Goal: Transaction & Acquisition: Obtain resource

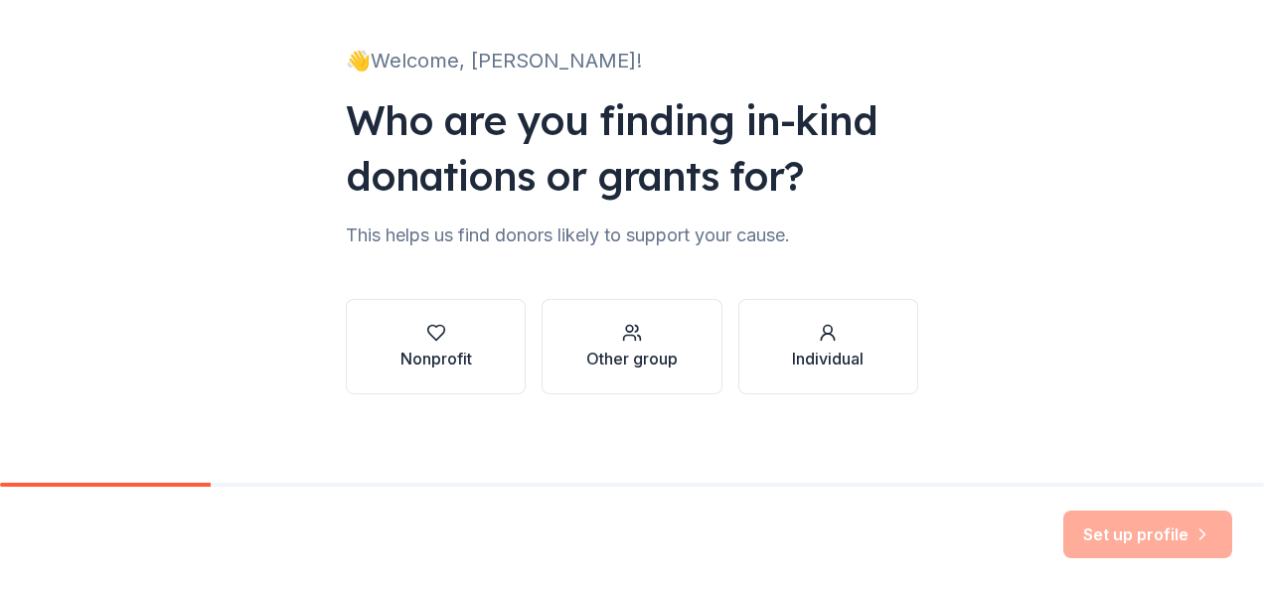
scroll to position [120, 0]
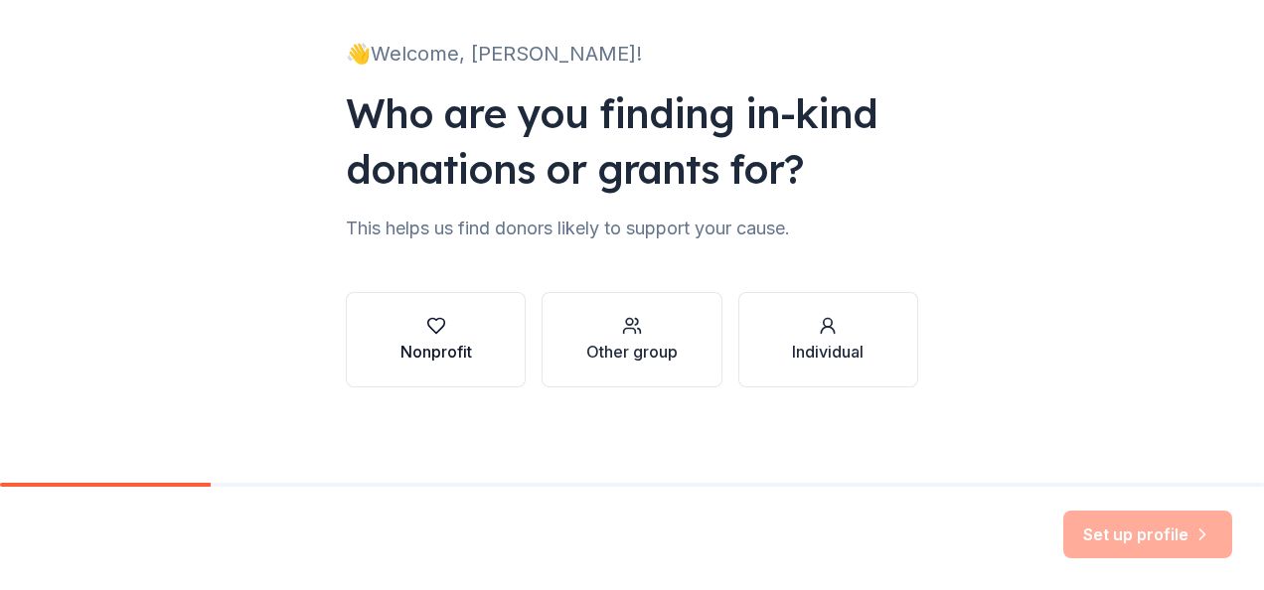
click at [437, 321] on icon "button" at bounding box center [436, 326] width 20 height 20
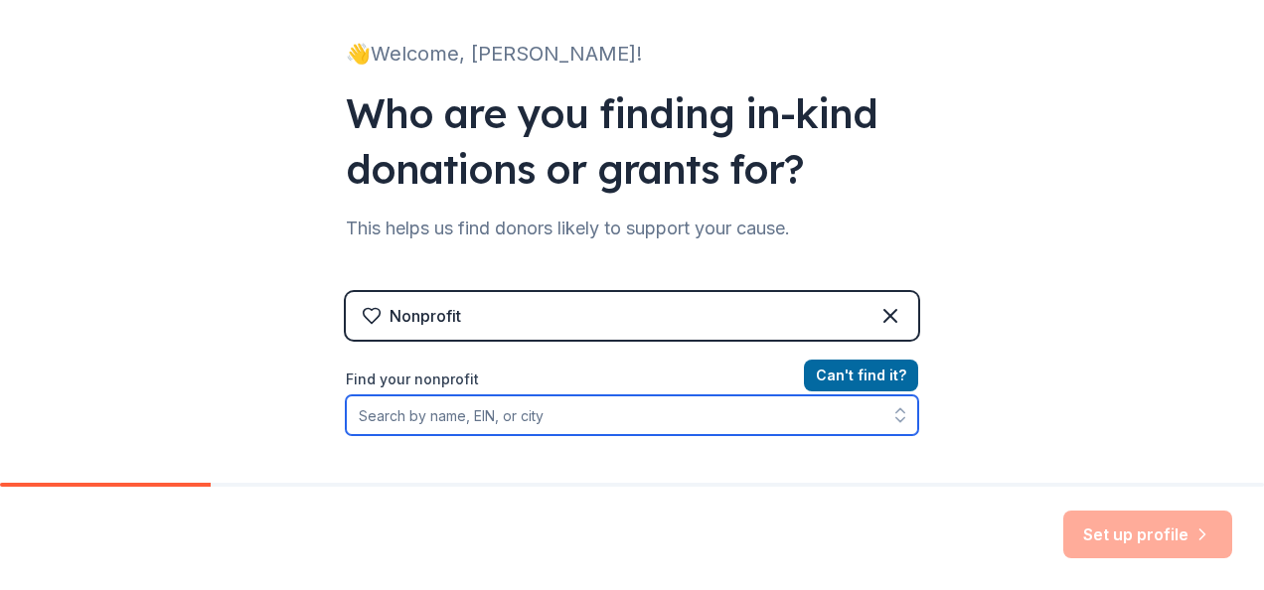
click at [458, 417] on input "Find your nonprofit" at bounding box center [632, 416] width 573 height 40
type input "c"
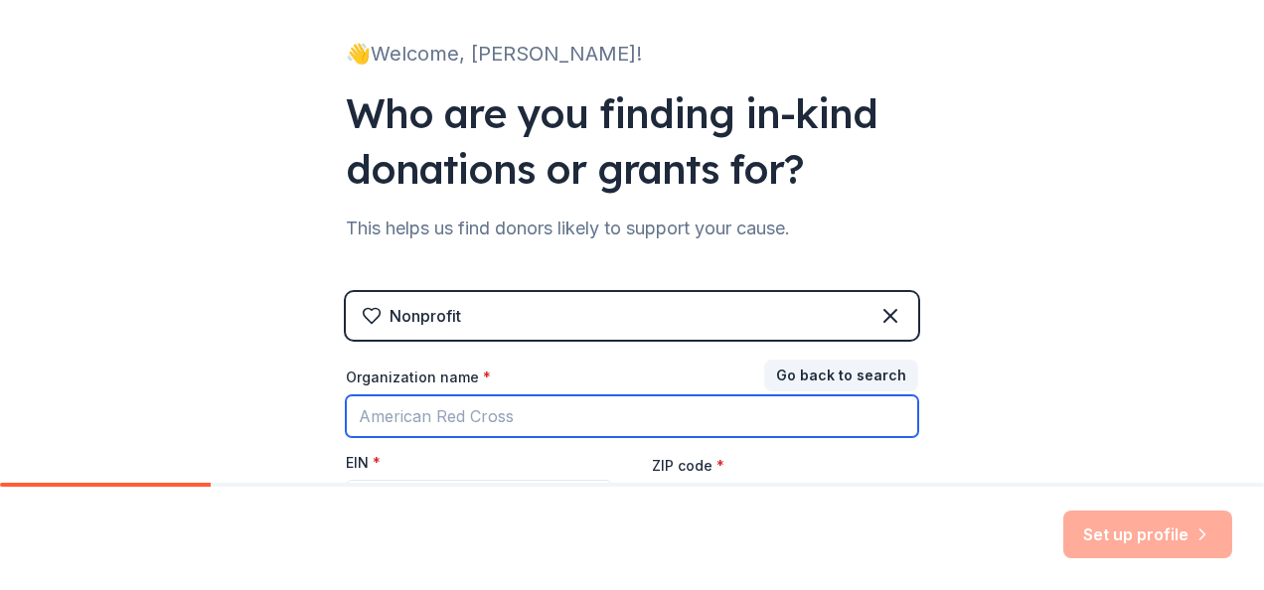
click at [435, 411] on input "Organization name *" at bounding box center [632, 417] width 573 height 42
type input "Central Florida Dreamplex"
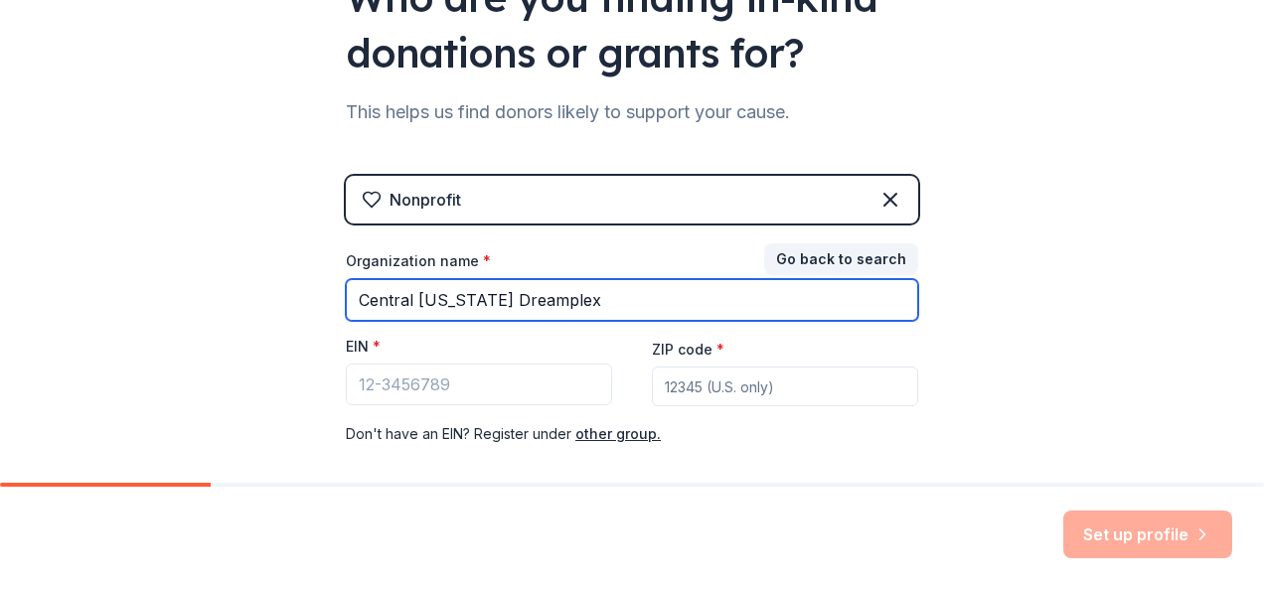
scroll to position [239, 0]
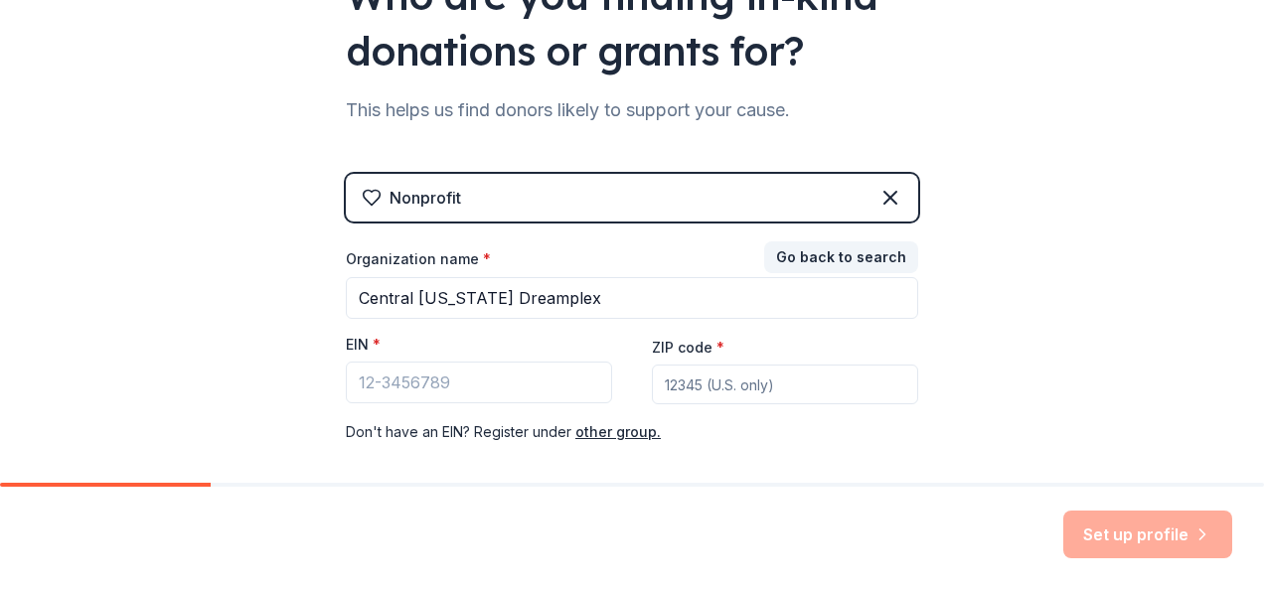
click at [972, 289] on div "👋 Welcome, Jenny! Who are you finding in-kind donations or grants for? This hel…" at bounding box center [632, 170] width 1264 height 818
click at [391, 388] on input "EIN *" at bounding box center [479, 383] width 266 height 42
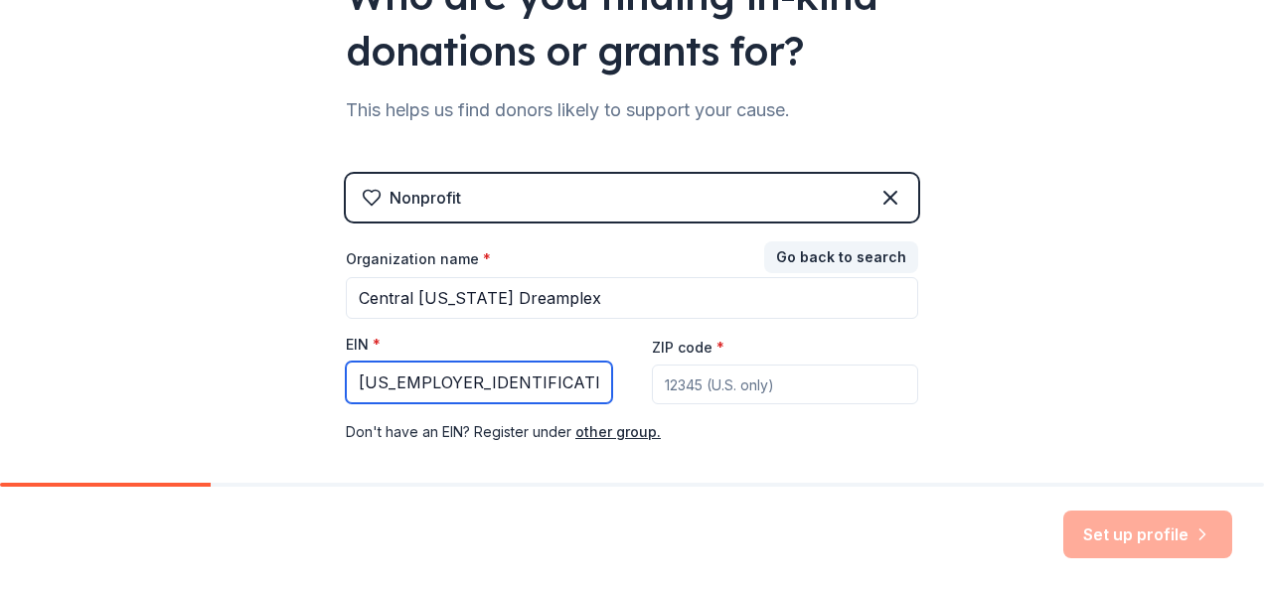
type input "27-1429422"
click at [734, 384] on input "ZIP code *" at bounding box center [785, 385] width 266 height 40
type input "34711"
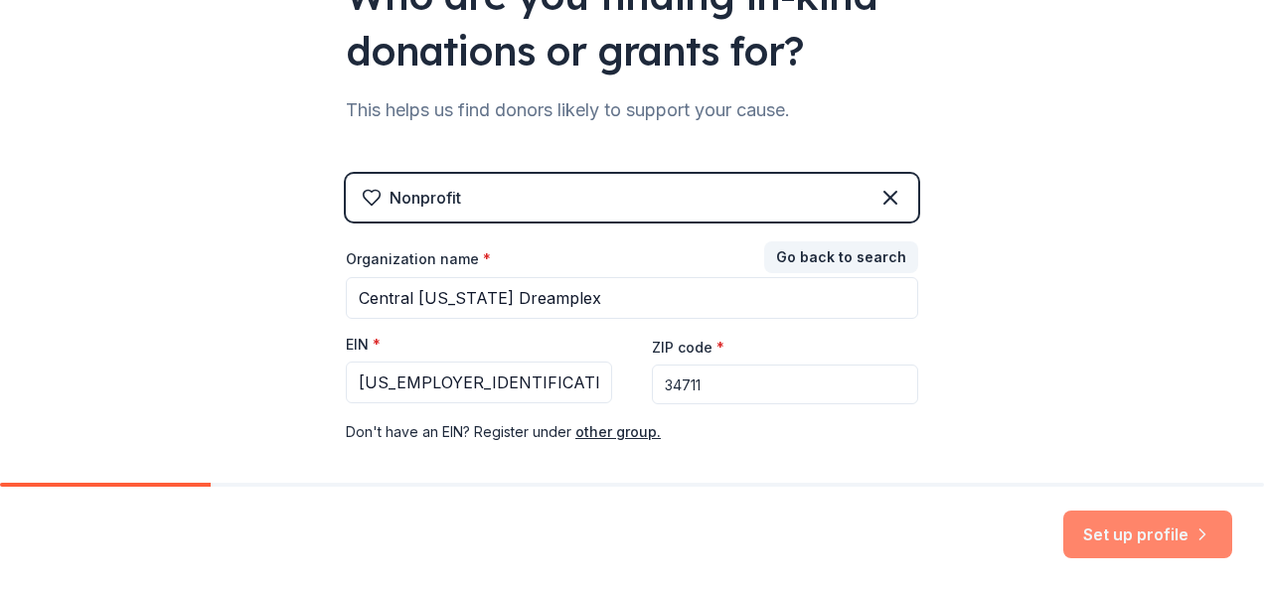
click at [1111, 544] on button "Set up profile" at bounding box center [1148, 535] width 169 height 48
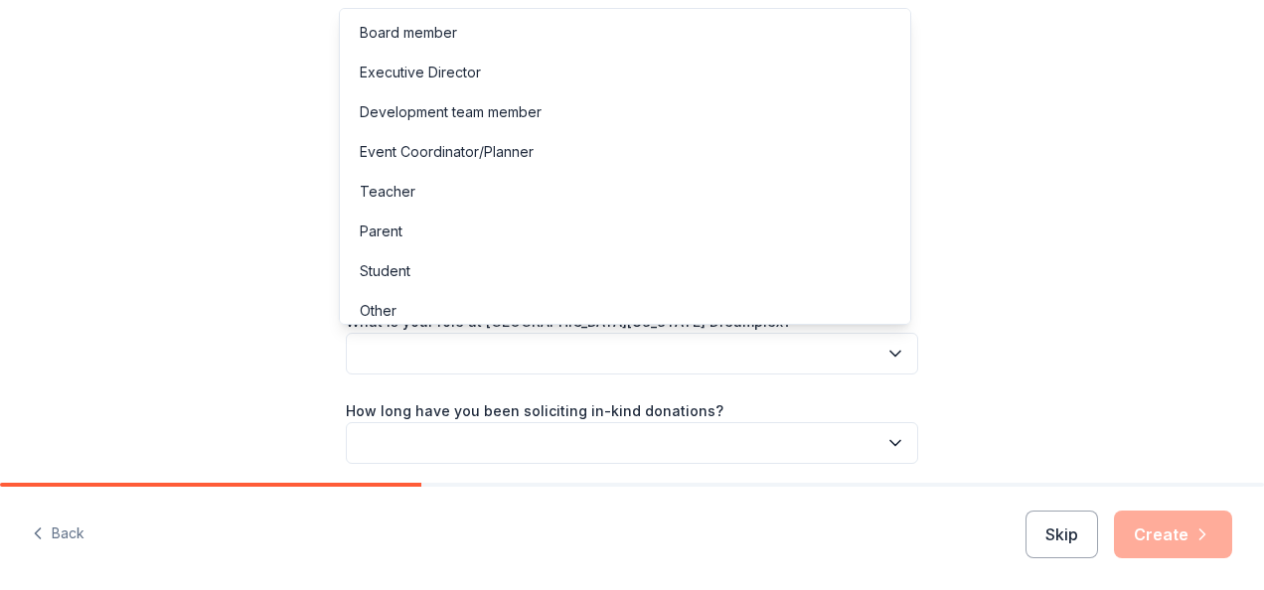
click at [615, 359] on button "button" at bounding box center [632, 354] width 573 height 42
click at [505, 113] on div "Development team member" at bounding box center [451, 112] width 182 height 24
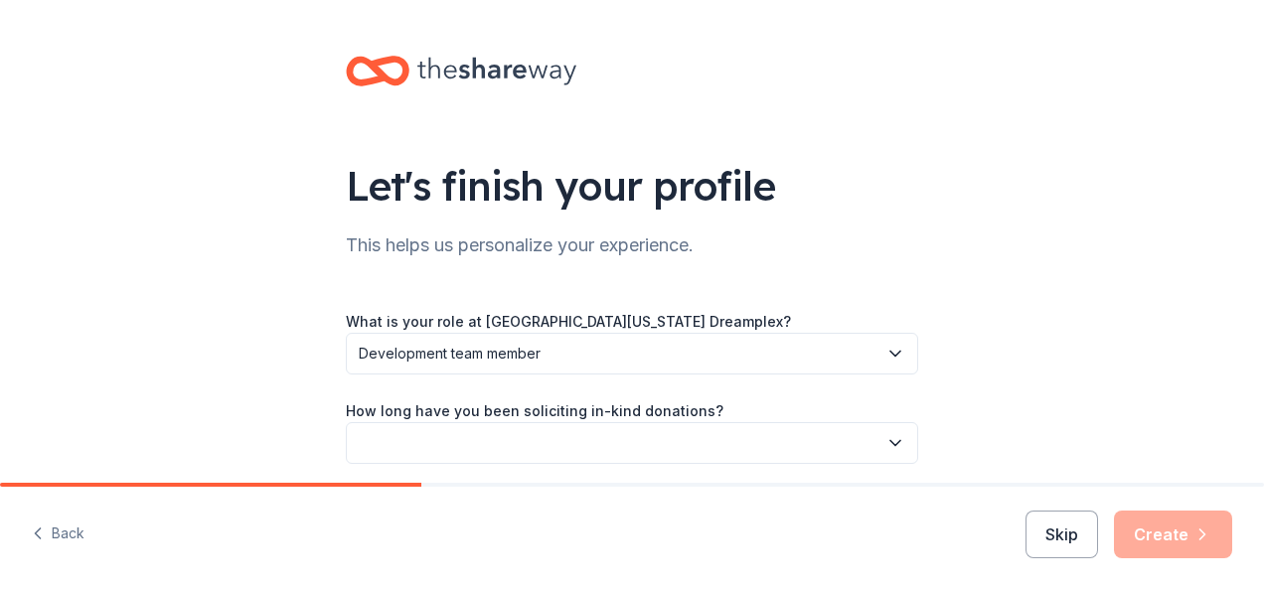
click at [451, 443] on button "button" at bounding box center [632, 443] width 573 height 42
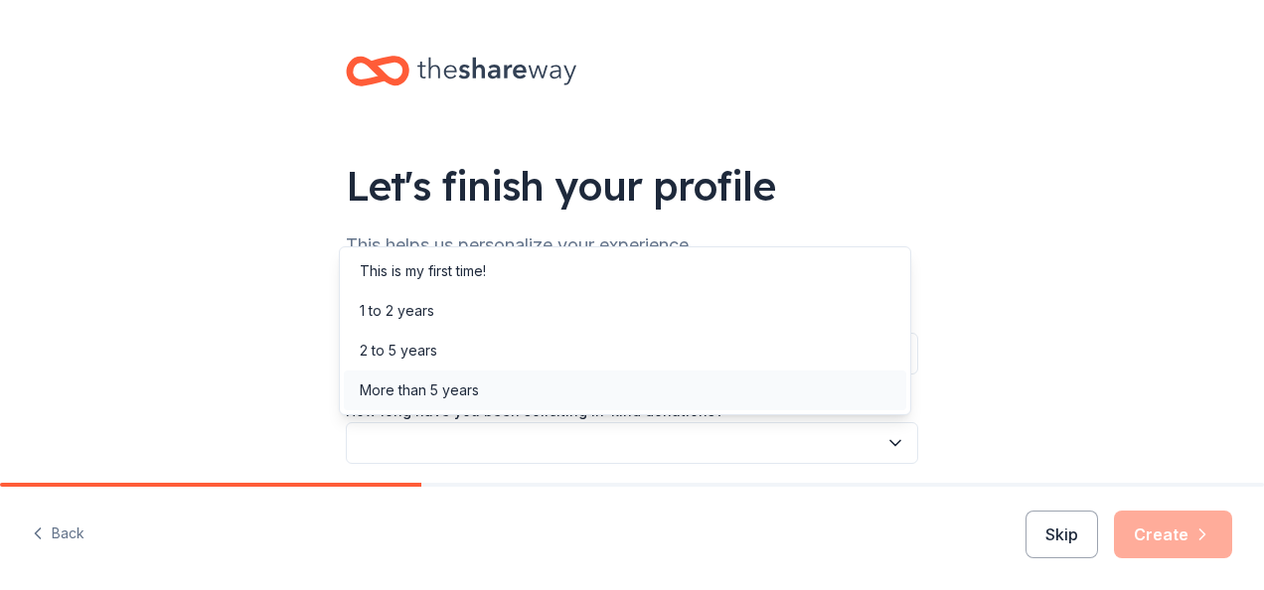
click at [442, 398] on div "More than 5 years" at bounding box center [419, 391] width 119 height 24
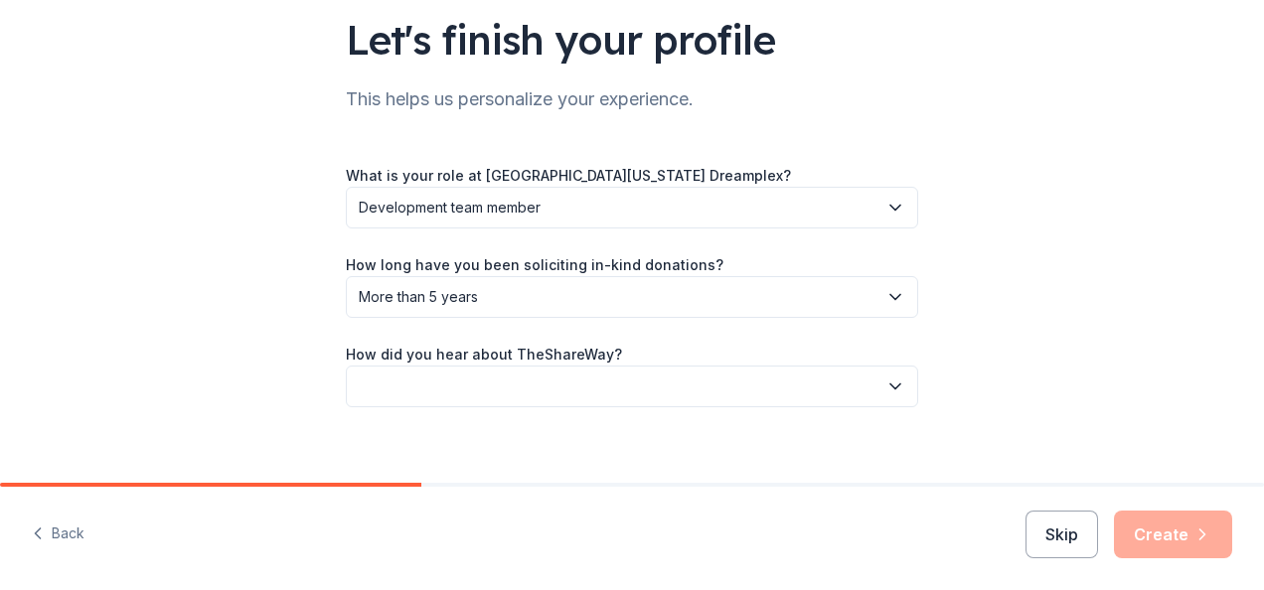
scroll to position [166, 0]
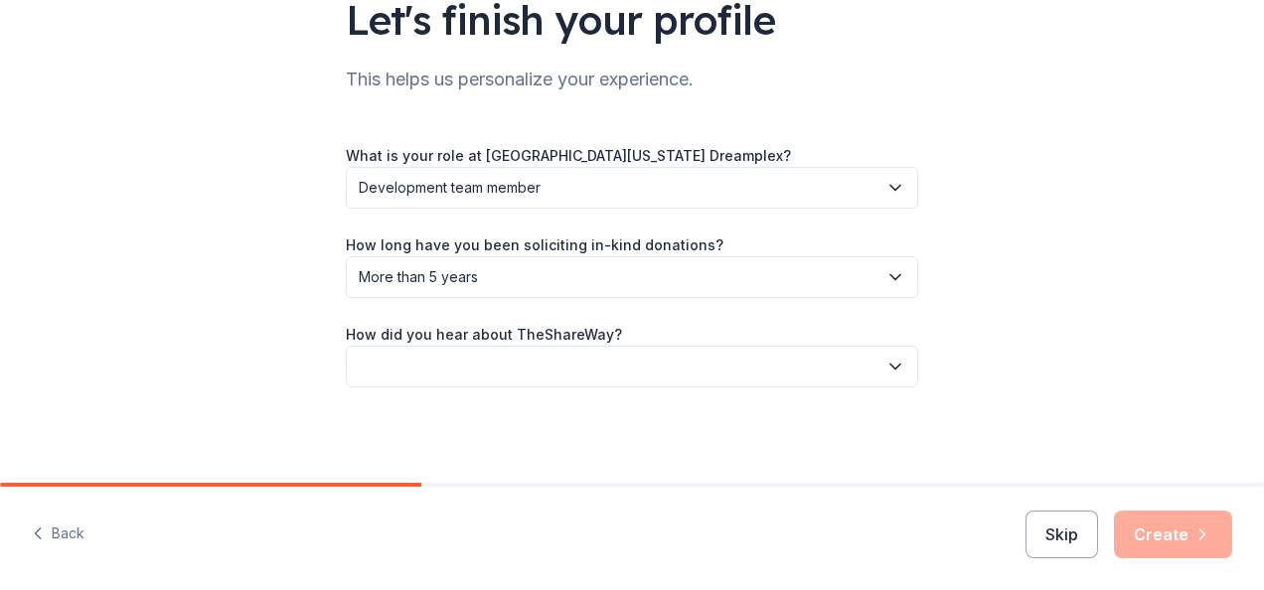
click at [1180, 545] on div "Skip Create" at bounding box center [1129, 535] width 207 height 48
click at [479, 361] on button "button" at bounding box center [632, 367] width 573 height 42
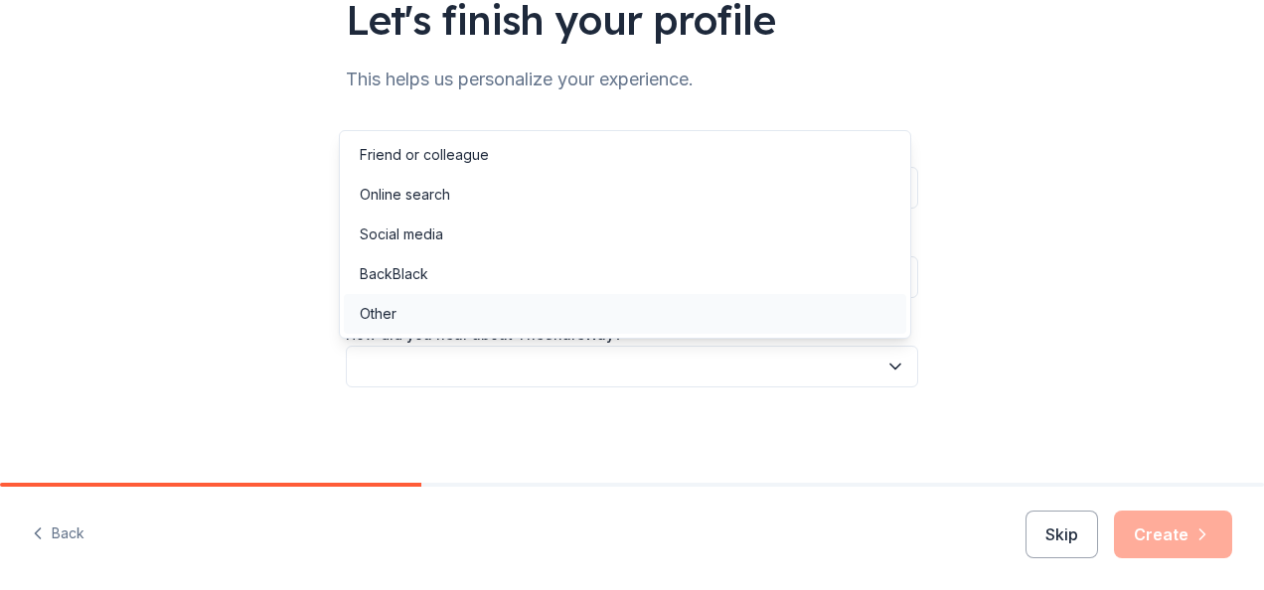
click at [459, 308] on div "Other" at bounding box center [625, 314] width 563 height 40
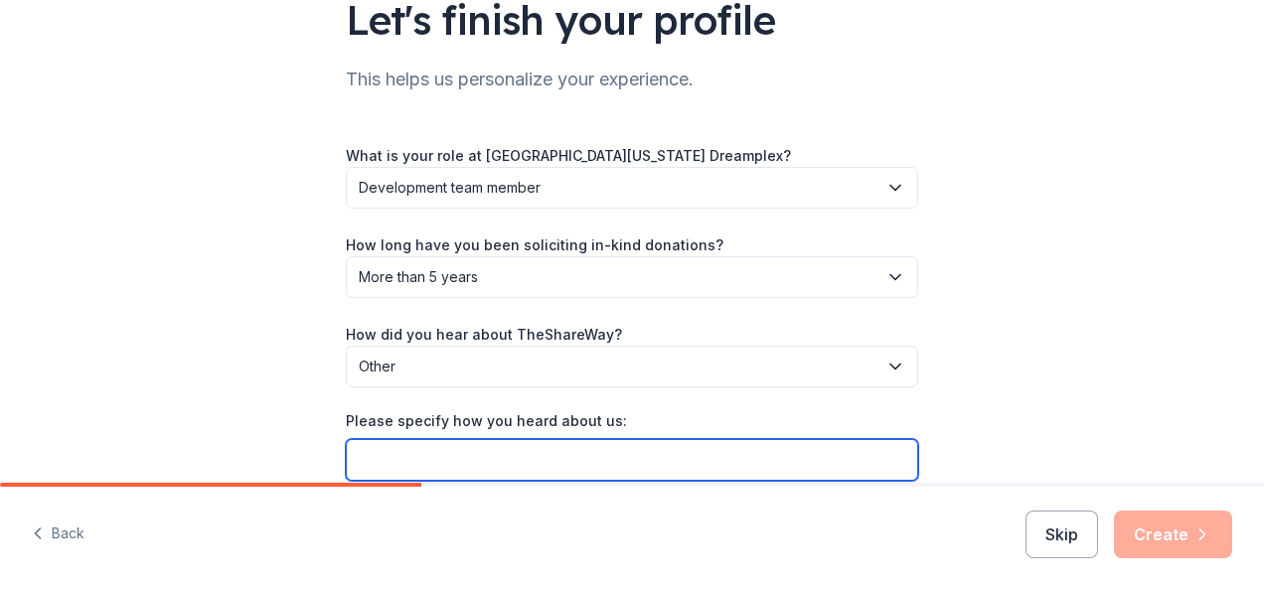
click at [374, 453] on input "Please specify how you heard about us:" at bounding box center [632, 460] width 573 height 42
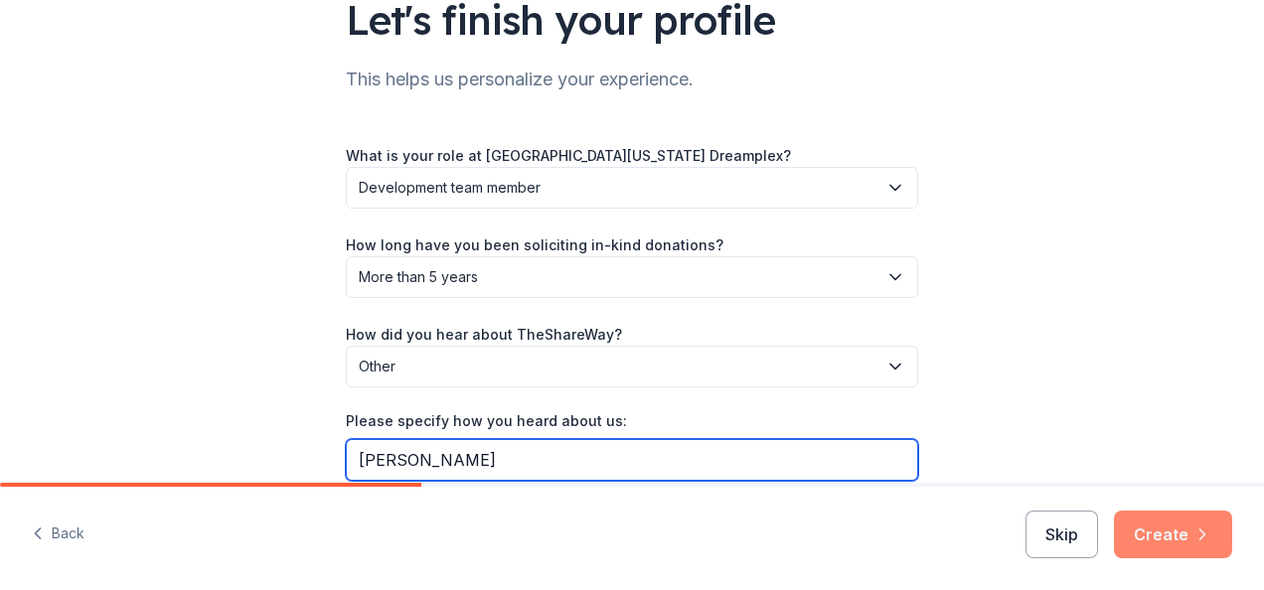
type input "Jon DeLuca"
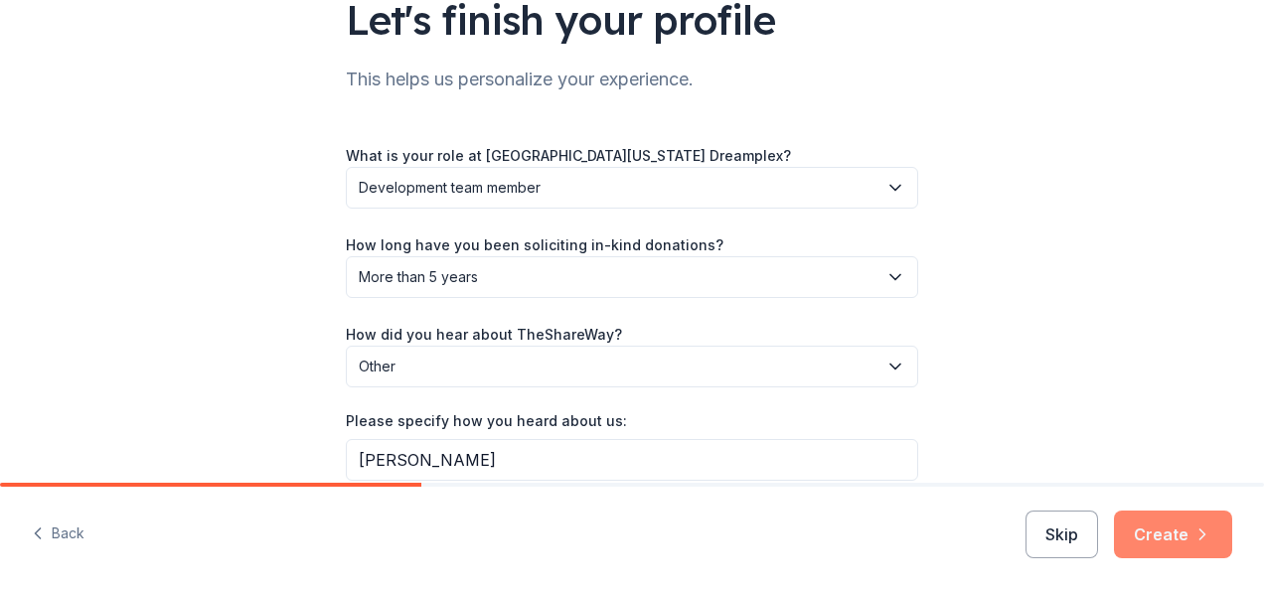
click at [1167, 529] on button "Create" at bounding box center [1173, 535] width 118 height 48
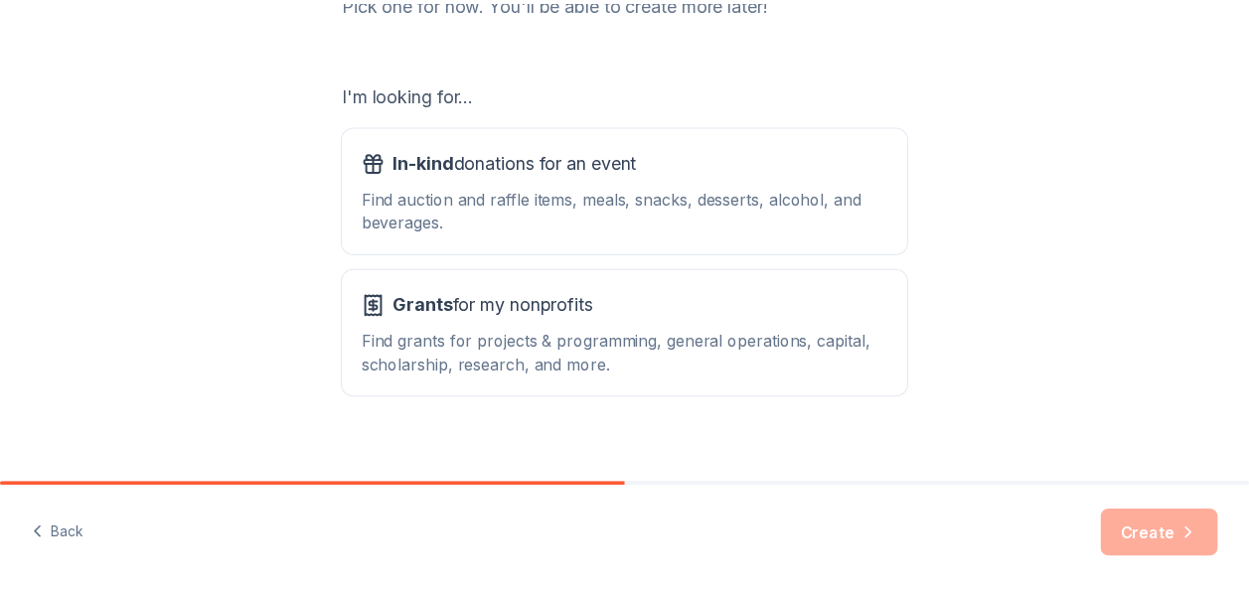
scroll to position [319, 0]
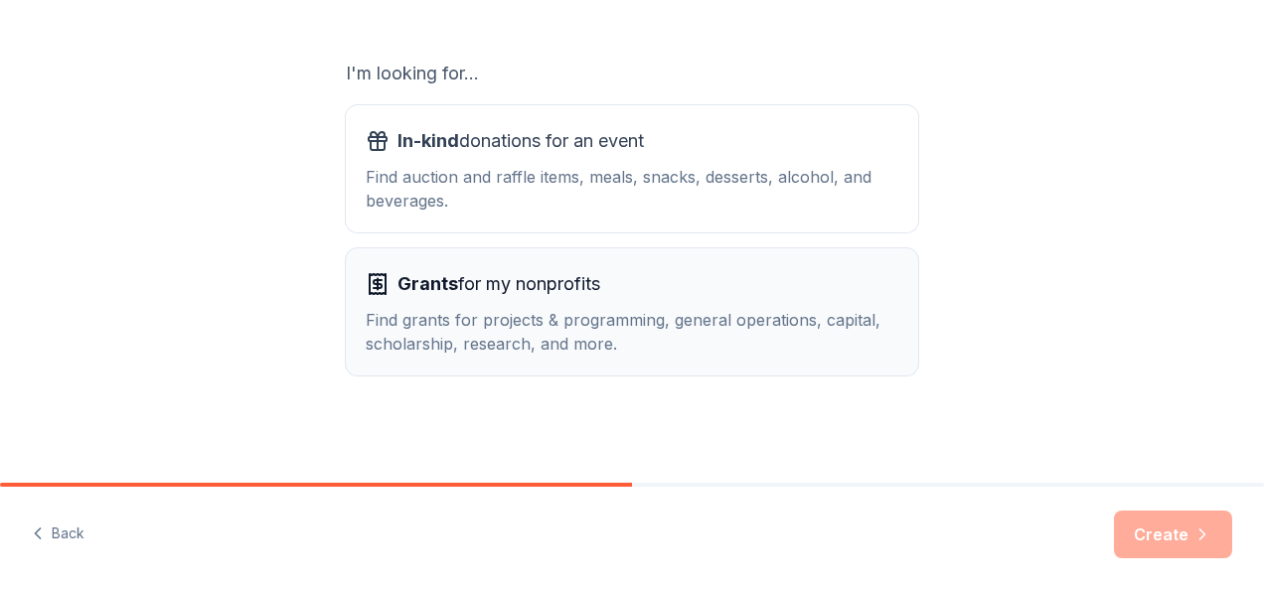
click at [445, 276] on span "Grants" at bounding box center [428, 283] width 61 height 21
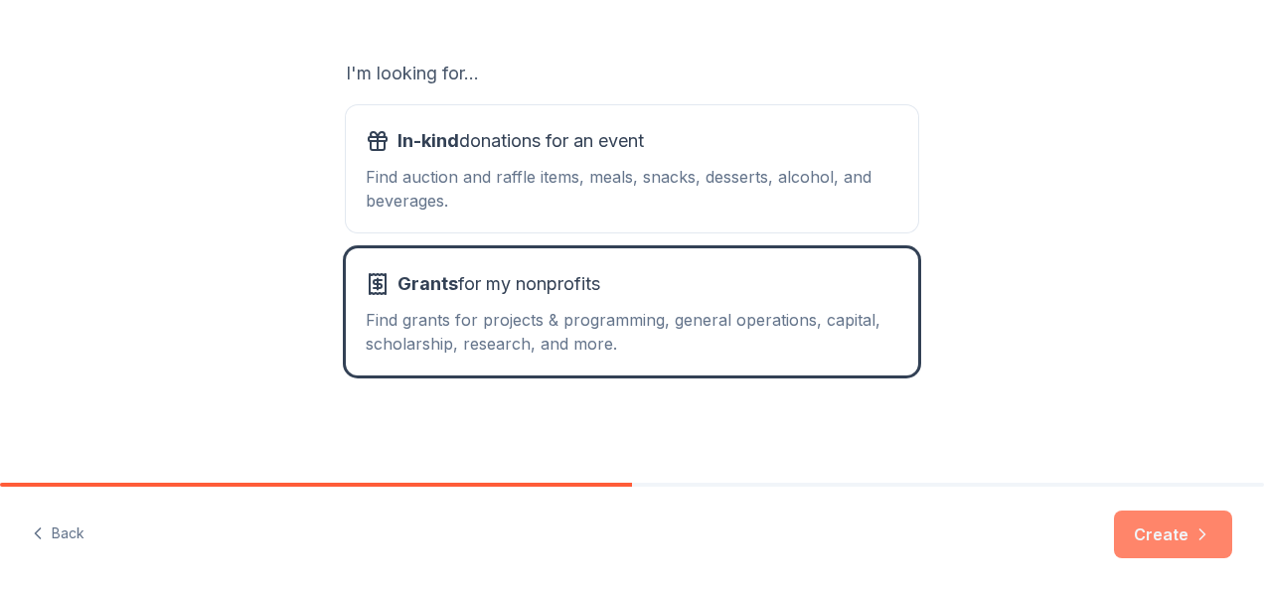
click at [1148, 536] on button "Create" at bounding box center [1173, 535] width 118 height 48
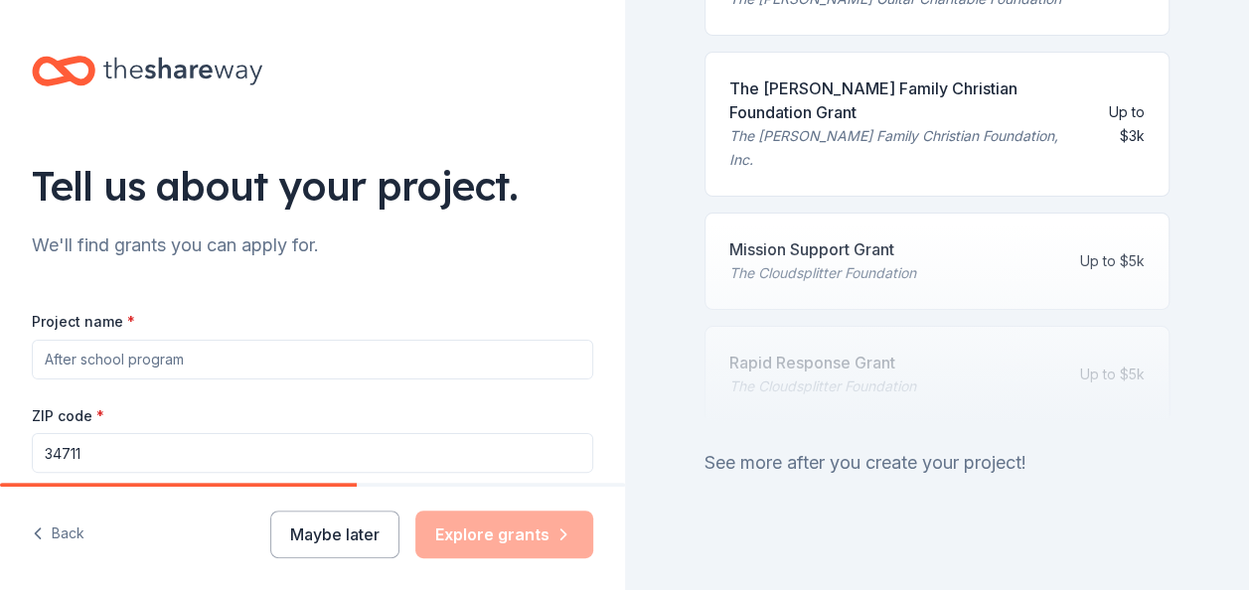
scroll to position [24, 0]
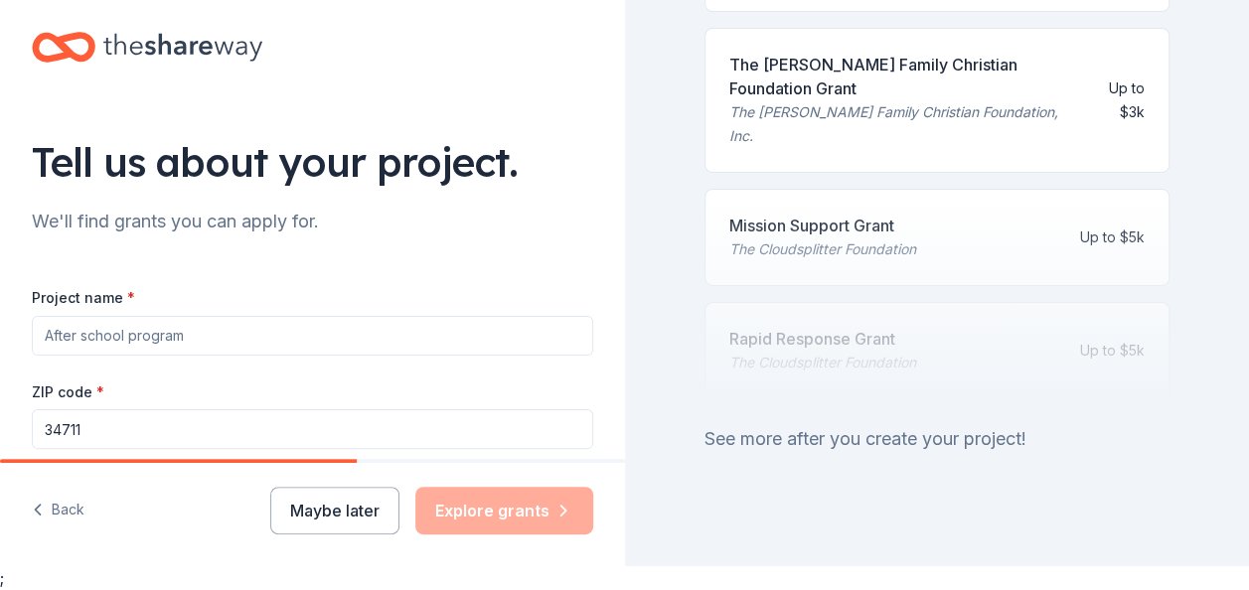
click at [889, 423] on div "See more after you create your project!" at bounding box center [938, 439] width 466 height 32
click at [487, 519] on div "Maybe later Explore grants" at bounding box center [431, 511] width 323 height 48
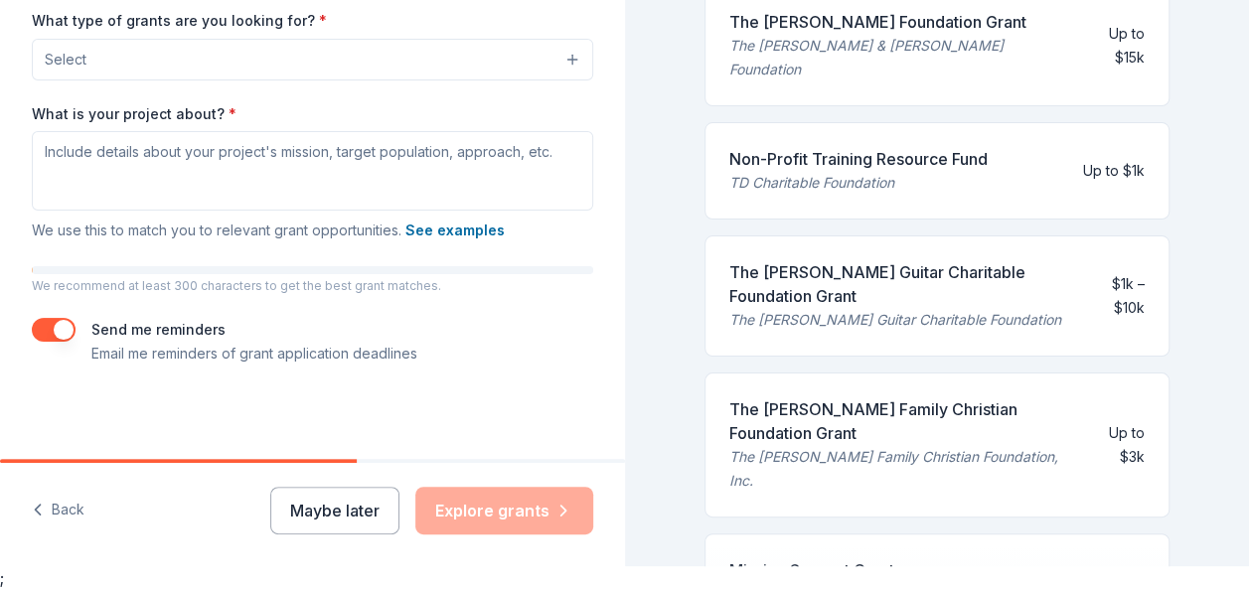
scroll to position [1085, 0]
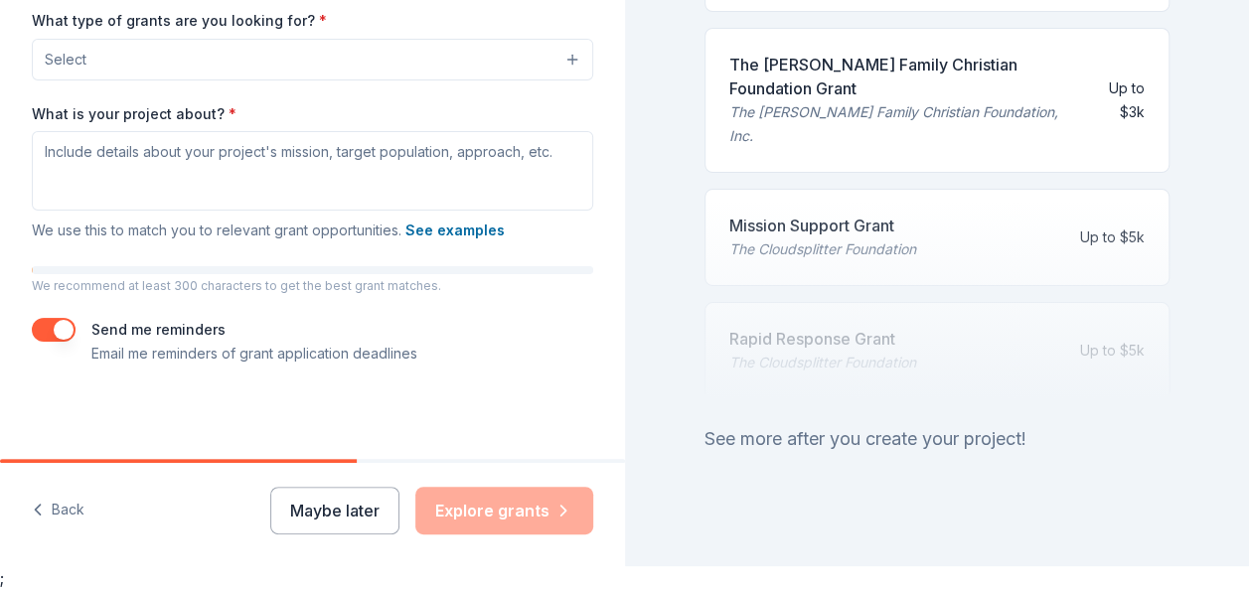
click at [859, 423] on div "See more after you create your project!" at bounding box center [938, 439] width 466 height 32
click at [471, 513] on div "Maybe later Explore grants" at bounding box center [431, 511] width 323 height 48
click at [349, 507] on button "Maybe later" at bounding box center [334, 511] width 129 height 48
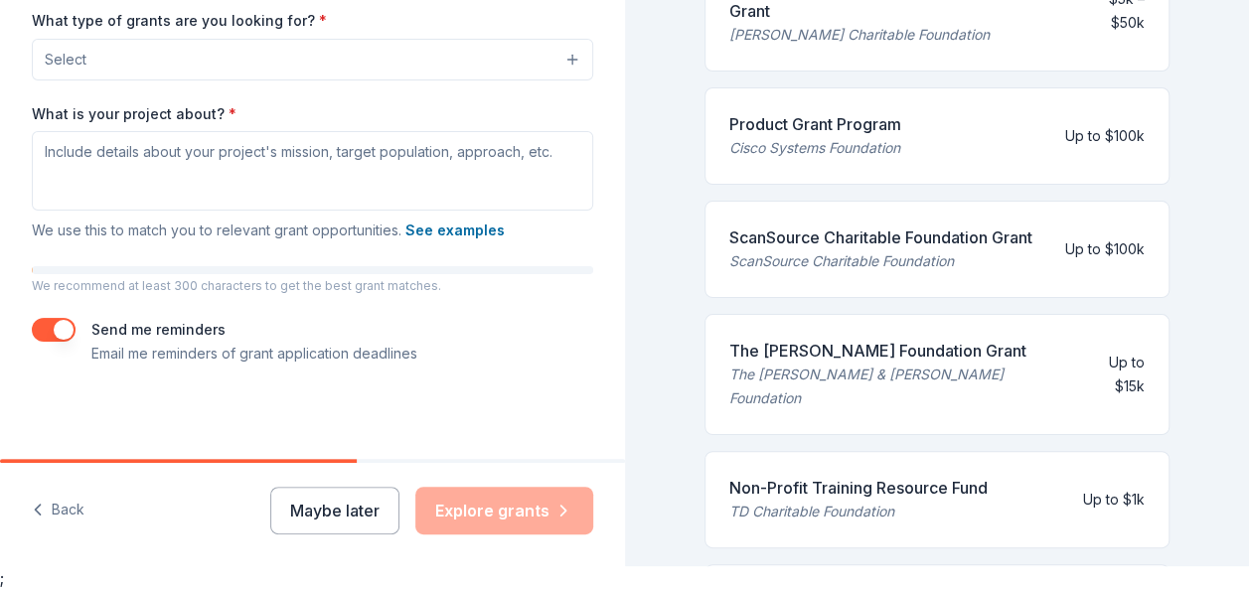
scroll to position [0, 0]
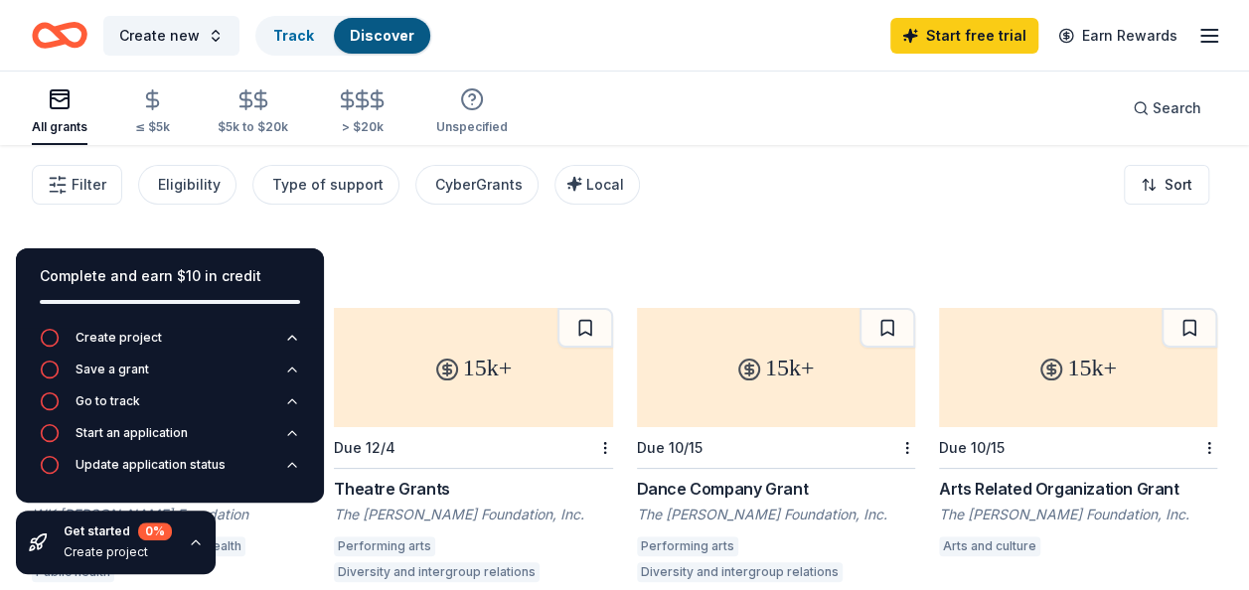
click at [851, 223] on div "Filter Eligibility Type of support CyberGrants Local Sort" at bounding box center [624, 185] width 1249 height 80
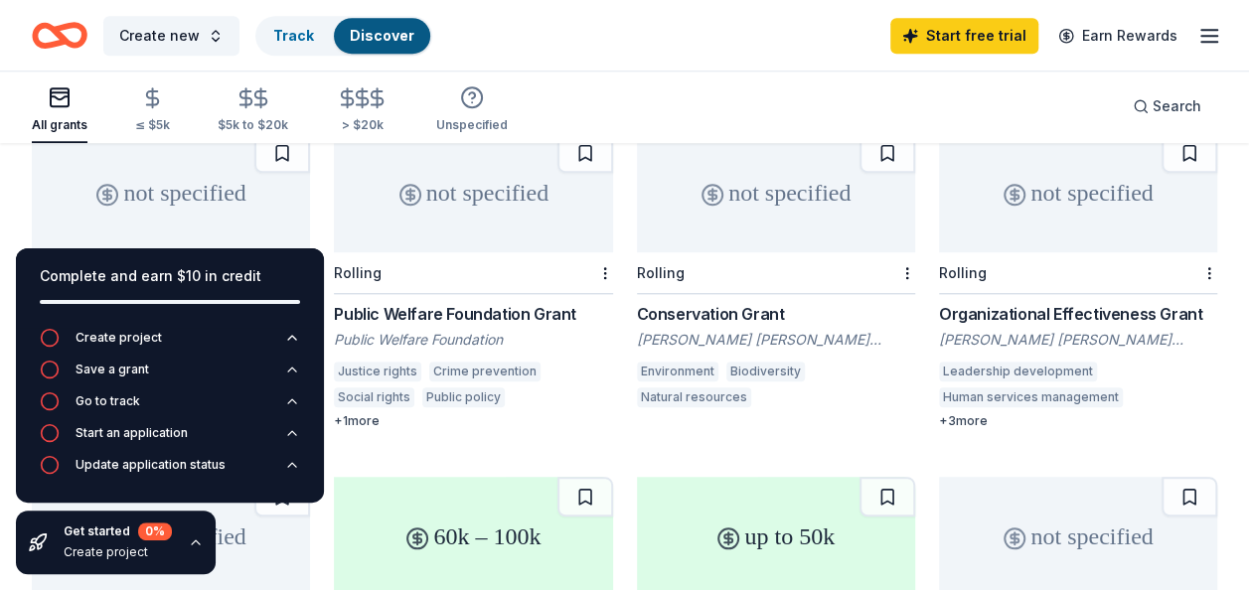
scroll to position [843, 0]
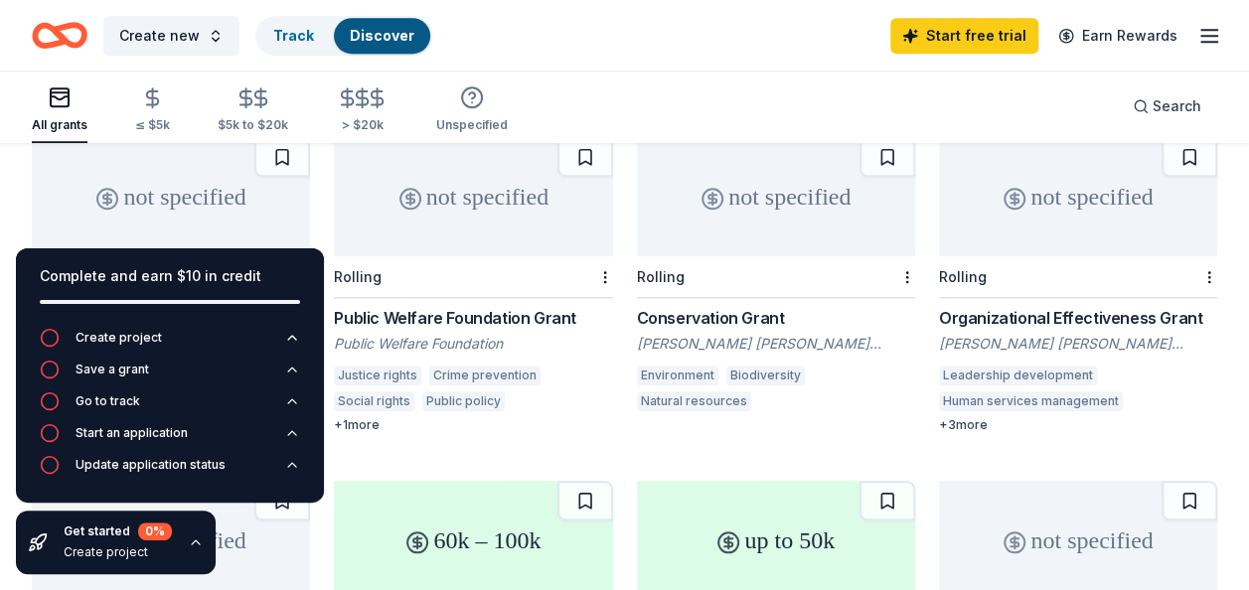
click at [180, 535] on div "Get started 0 % Create project" at bounding box center [116, 543] width 200 height 64
drag, startPoint x: 31, startPoint y: 202, endPoint x: 22, endPoint y: 286, distance: 85.0
click at [1081, 3] on div "Create new Track Discover Start free trial Earn Rewards" at bounding box center [624, 35] width 1249 height 71
click at [651, 92] on div "All grants ≤ $5k $5k to $20k > $20k Unspecified Search" at bounding box center [625, 107] width 1186 height 74
click at [964, 37] on link "Start free trial" at bounding box center [965, 36] width 148 height 36
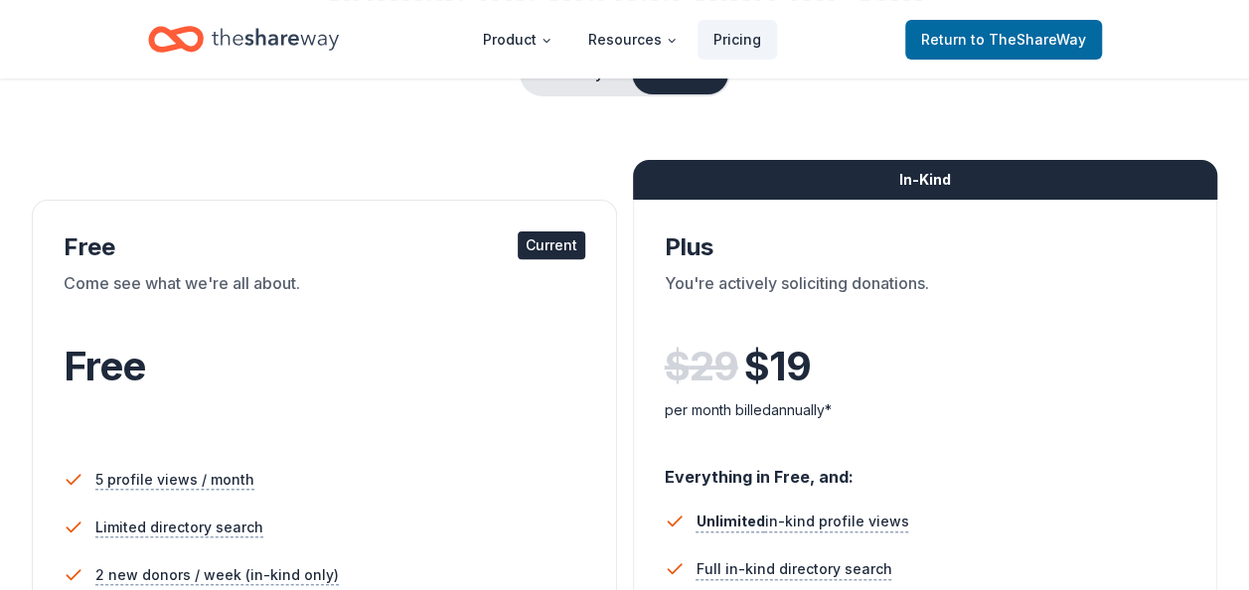
scroll to position [66, 0]
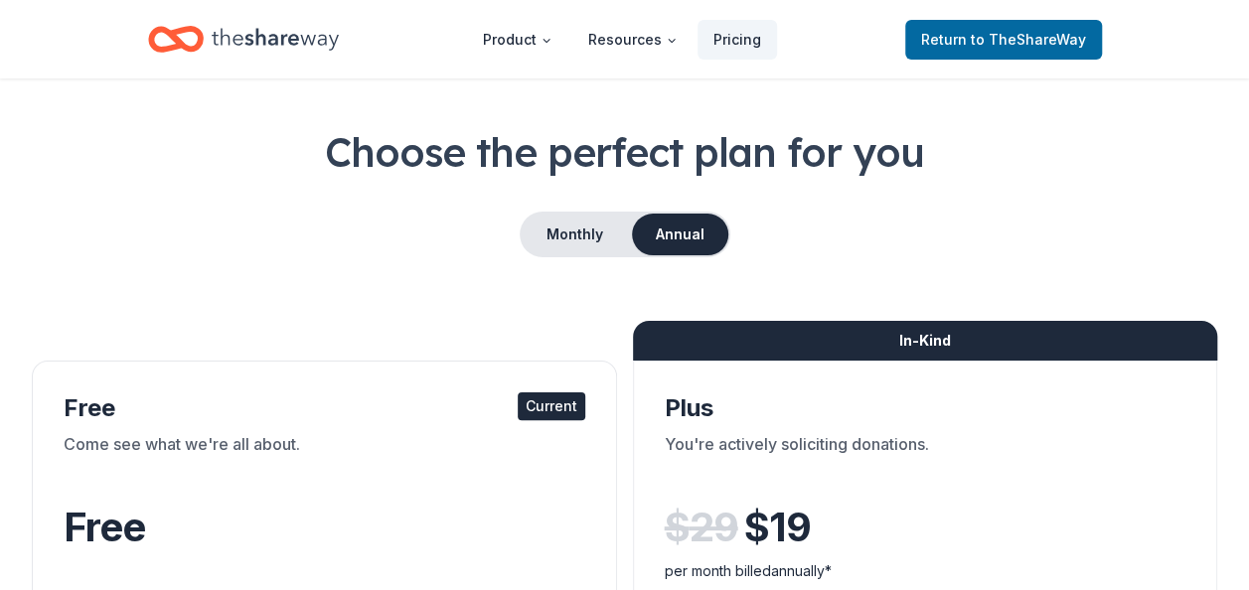
click at [359, 471] on div "Come see what we're all about." at bounding box center [325, 460] width 522 height 56
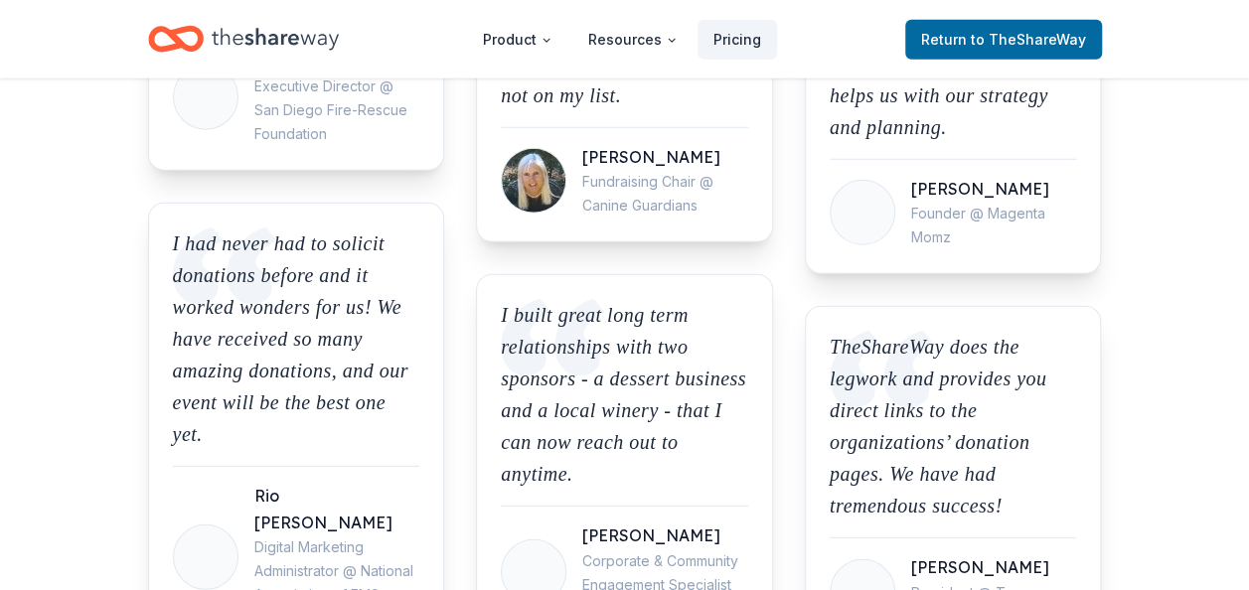
scroll to position [0, 0]
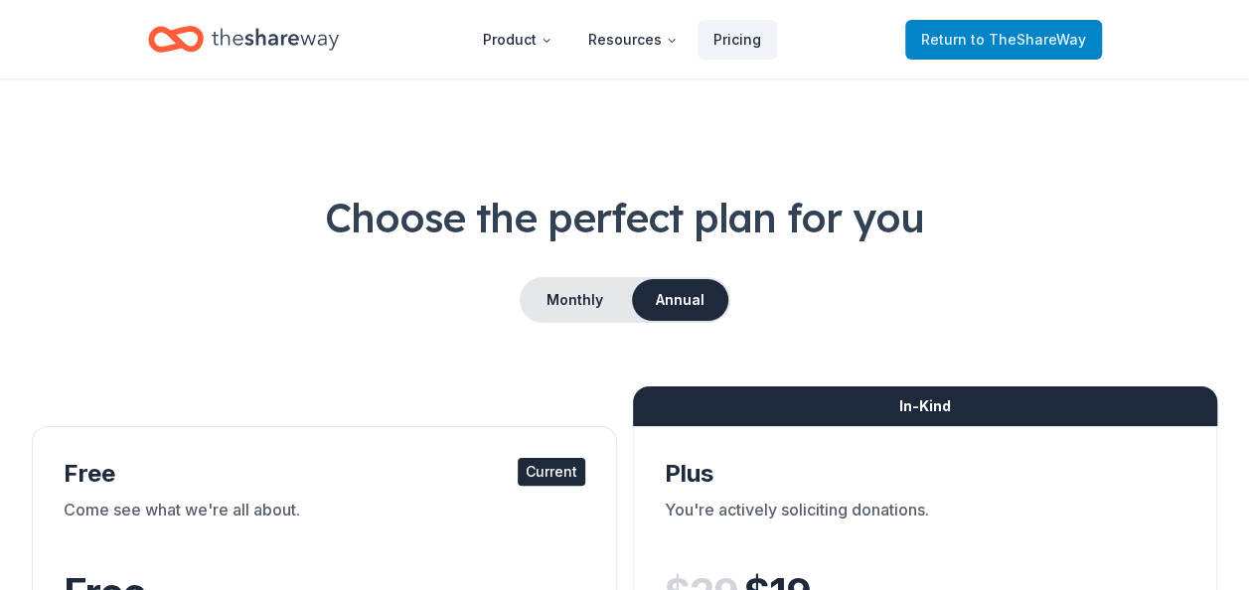
click at [990, 32] on span "to TheShareWay" at bounding box center [1028, 39] width 115 height 17
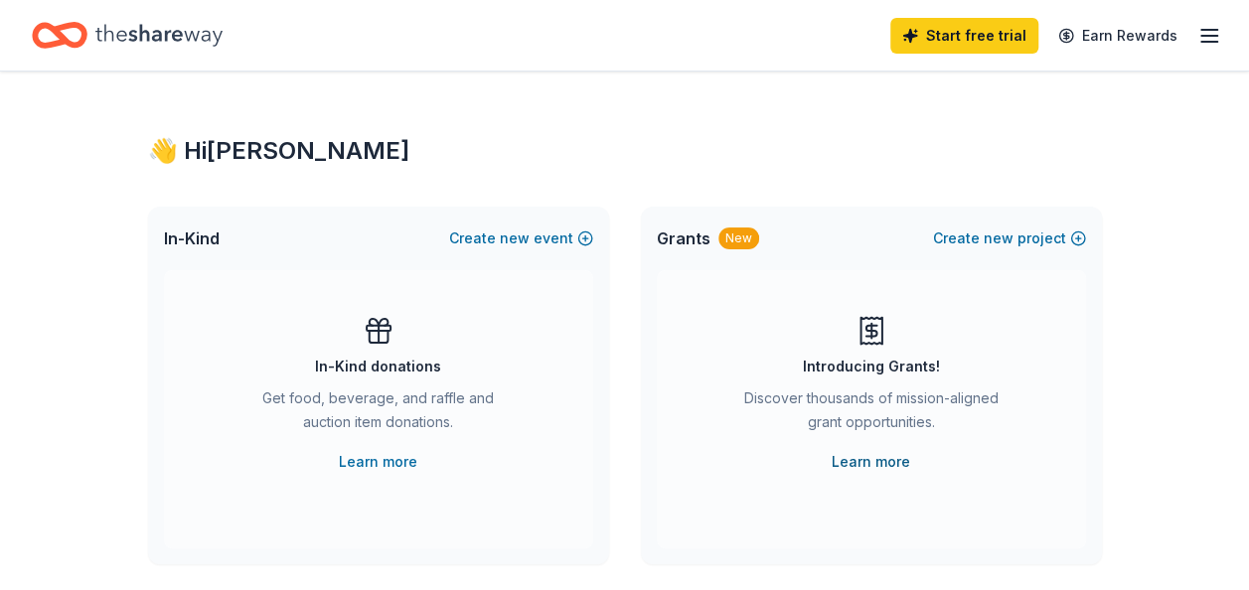
drag, startPoint x: 875, startPoint y: 459, endPoint x: 856, endPoint y: 461, distance: 19.0
click at [856, 461] on link "Learn more" at bounding box center [871, 462] width 79 height 24
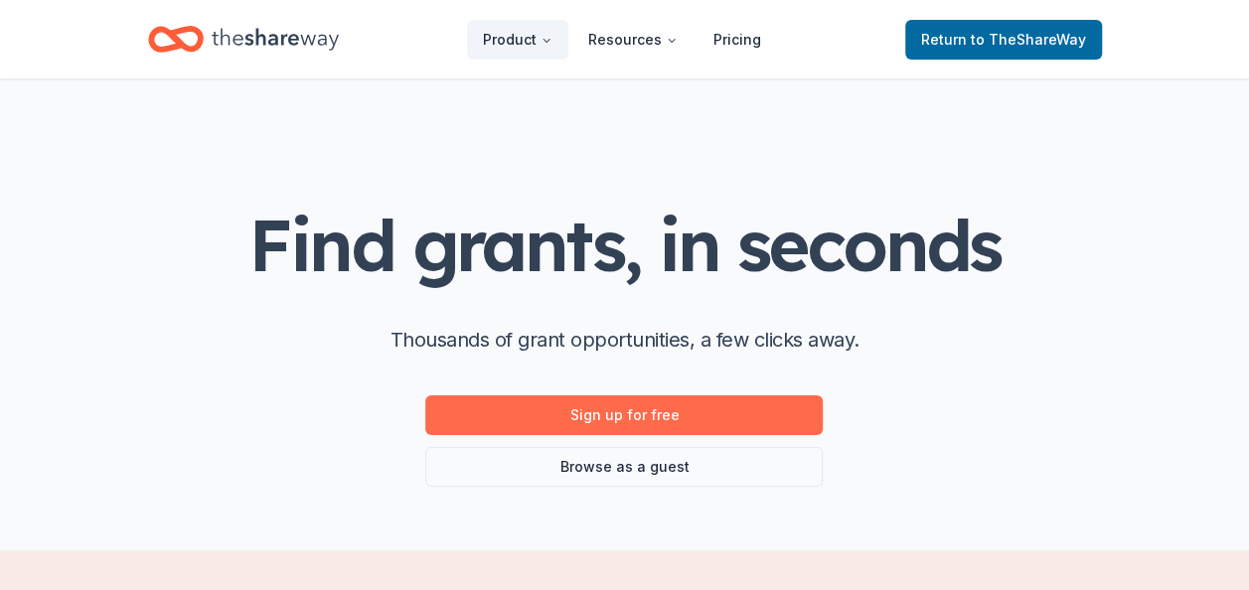
click at [596, 423] on link "Sign up for free" at bounding box center [624, 416] width 398 height 40
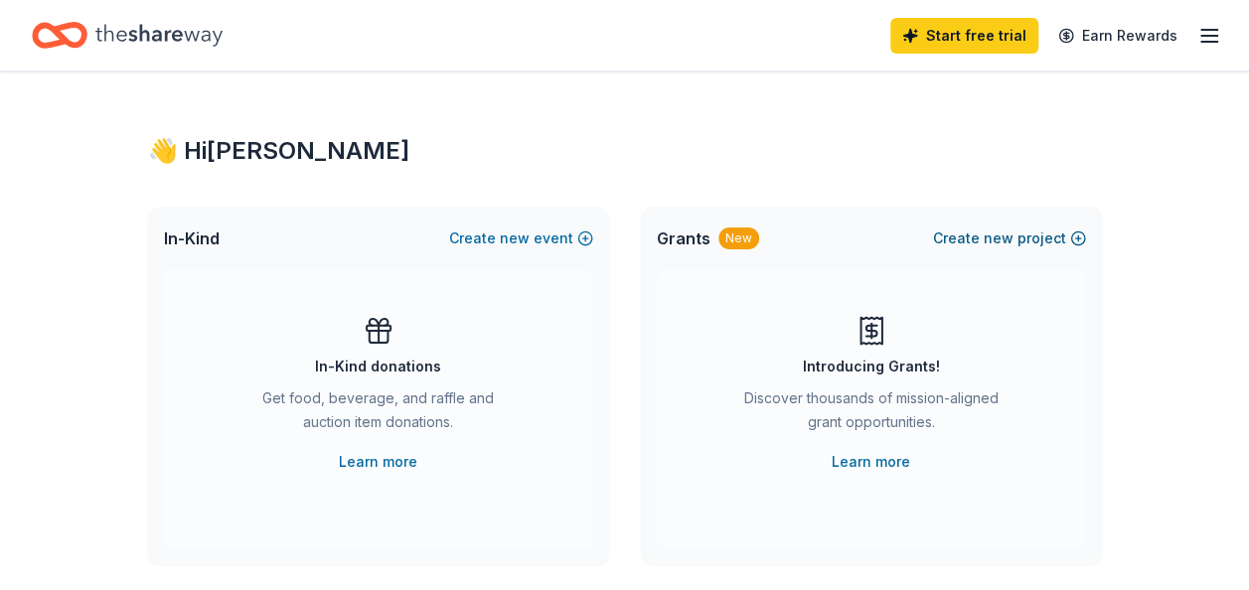
click at [998, 238] on span "new" at bounding box center [999, 239] width 30 height 24
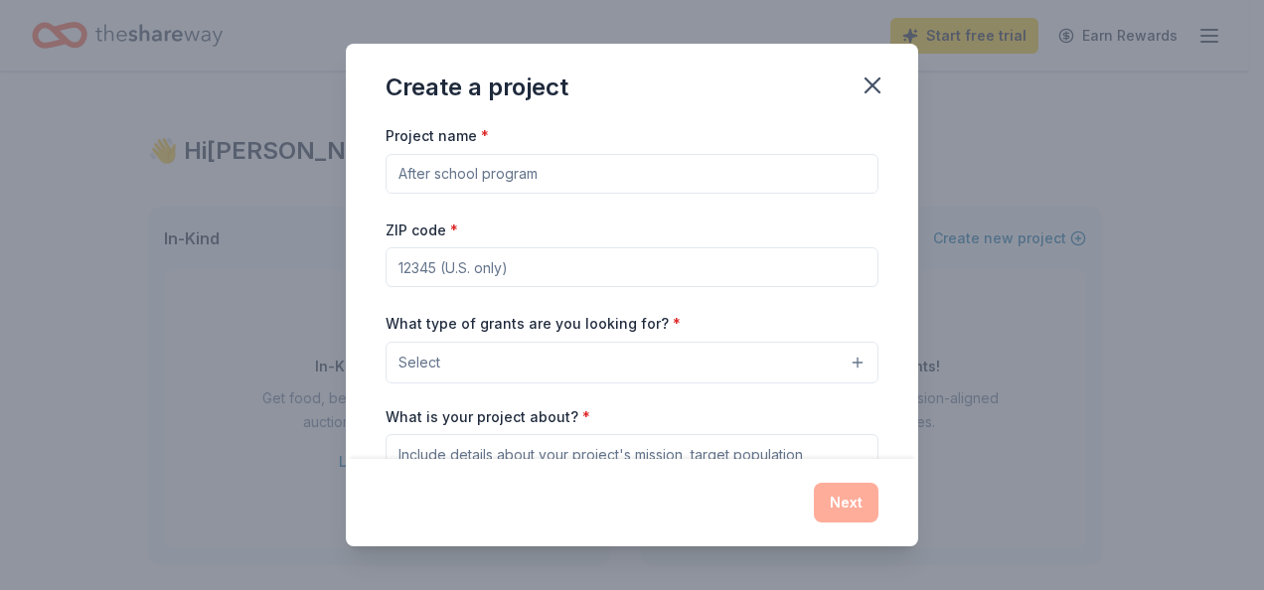
click at [447, 181] on input "Project name *" at bounding box center [632, 174] width 493 height 40
click at [424, 173] on input "Project name *" at bounding box center [632, 174] width 493 height 40
type input "The [GEOGRAPHIC_DATA]"
click at [422, 262] on input "ZIP code *" at bounding box center [632, 267] width 493 height 40
type input "34711"
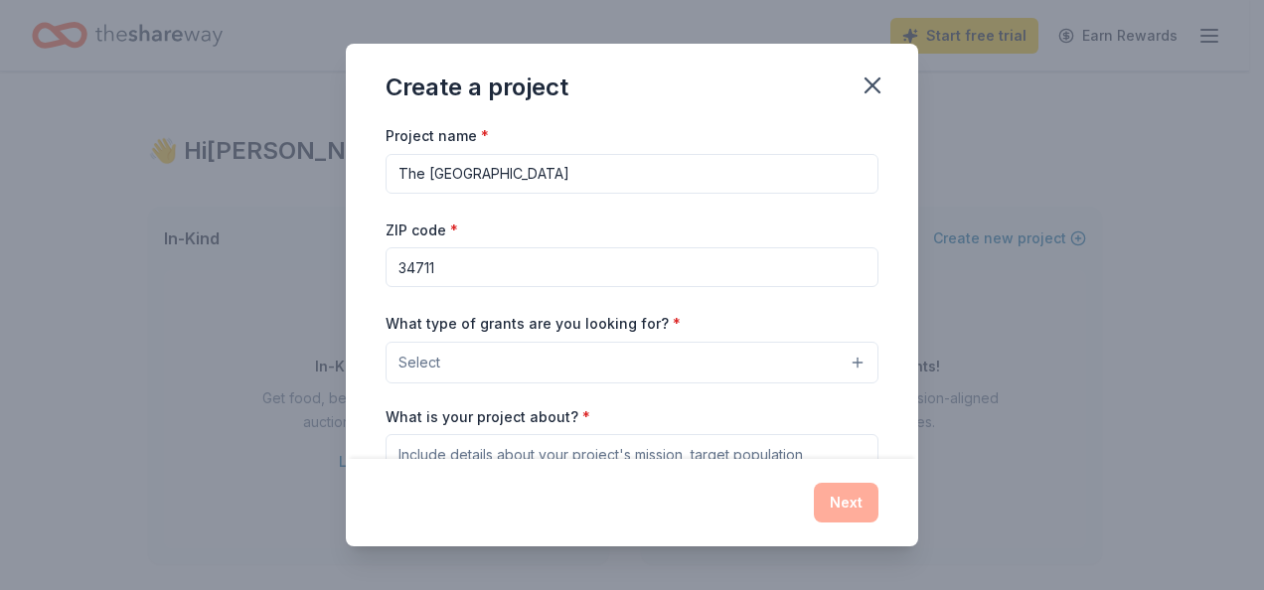
click at [439, 356] on button "Select" at bounding box center [632, 363] width 493 height 42
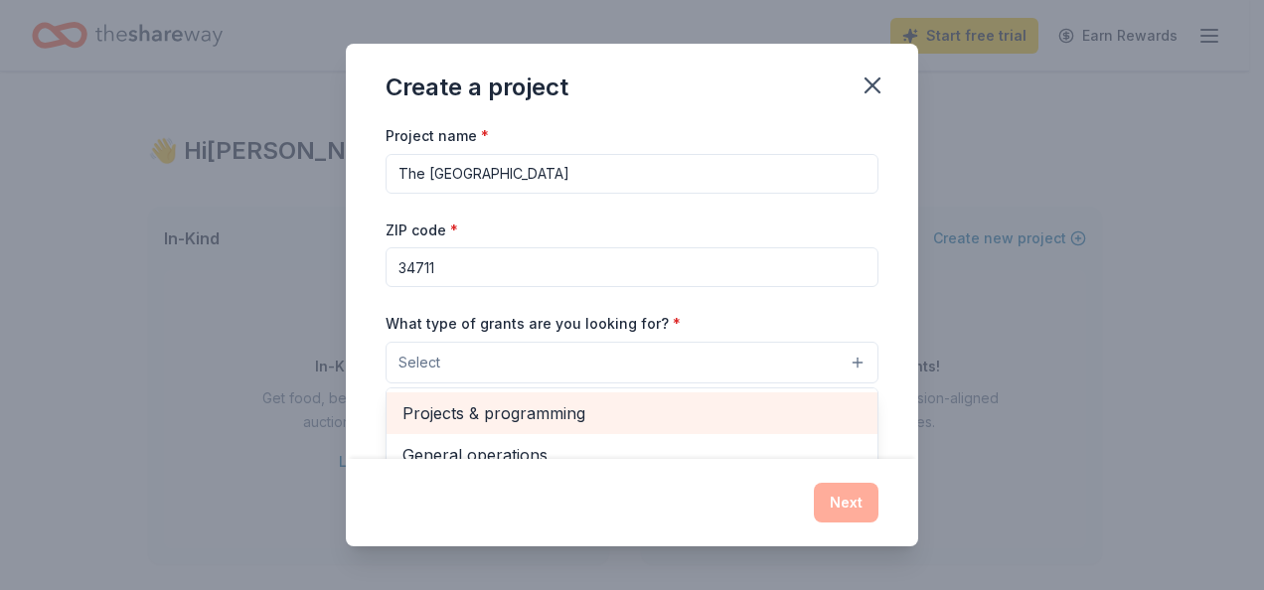
click at [594, 401] on span "Projects & programming" at bounding box center [632, 414] width 459 height 26
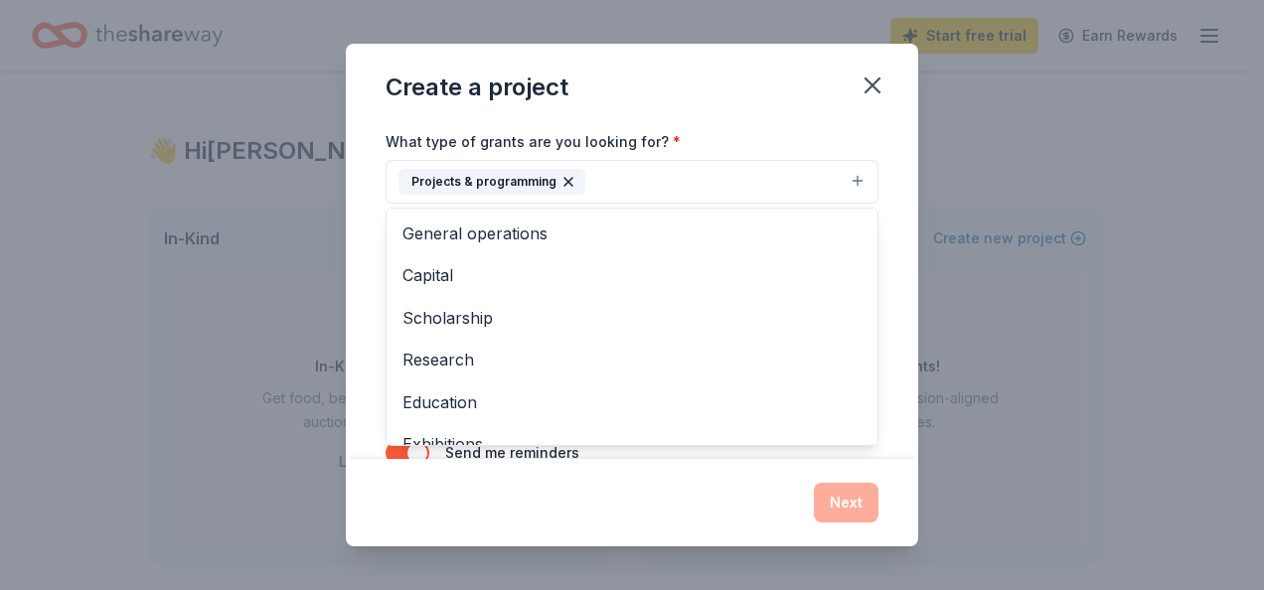
scroll to position [206, 0]
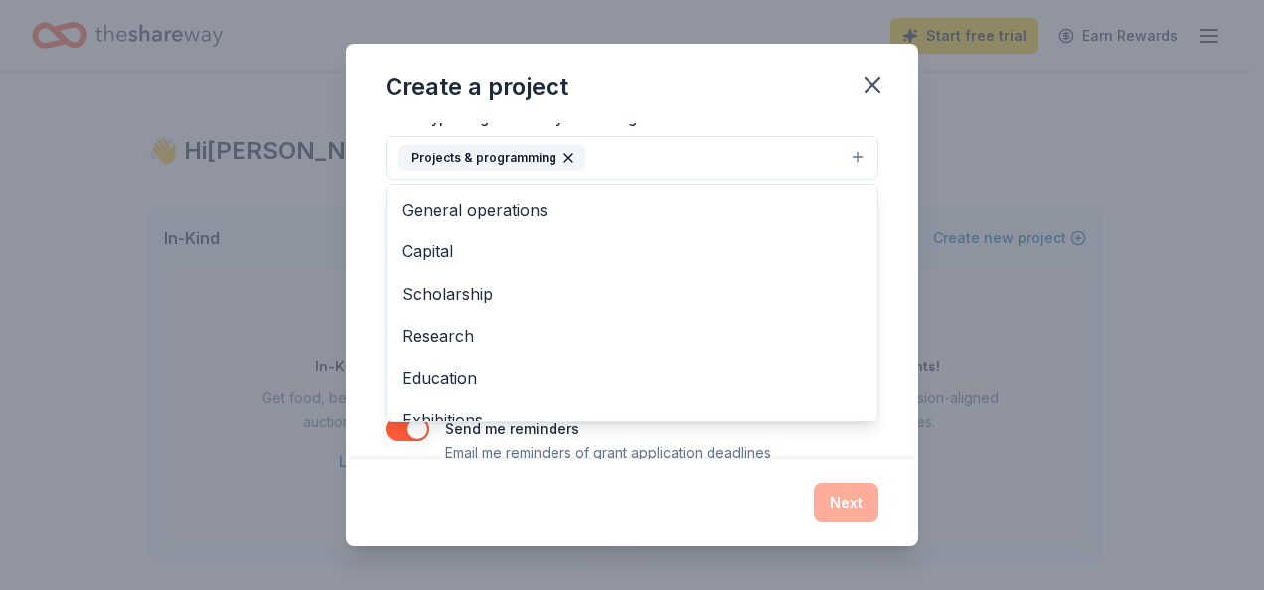
click at [1012, 311] on div "Create a project Project name * The Friendship Place Cafe ZIP code * 34711 What…" at bounding box center [632, 295] width 1264 height 590
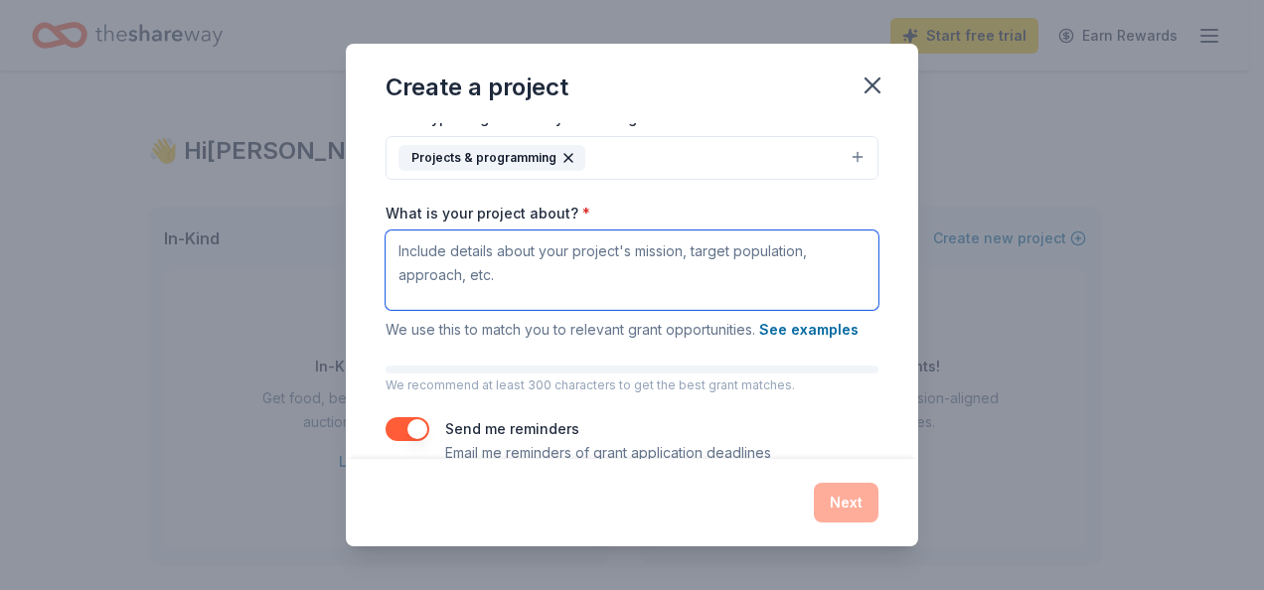
click at [439, 254] on textarea "What is your project about? *" at bounding box center [632, 271] width 493 height 80
click at [416, 247] on textarea "What is your project about? *" at bounding box center [632, 271] width 493 height 80
paste textarea "The Friendship Place Café is more than just a coffee shop—it’s a welcoming spac…"
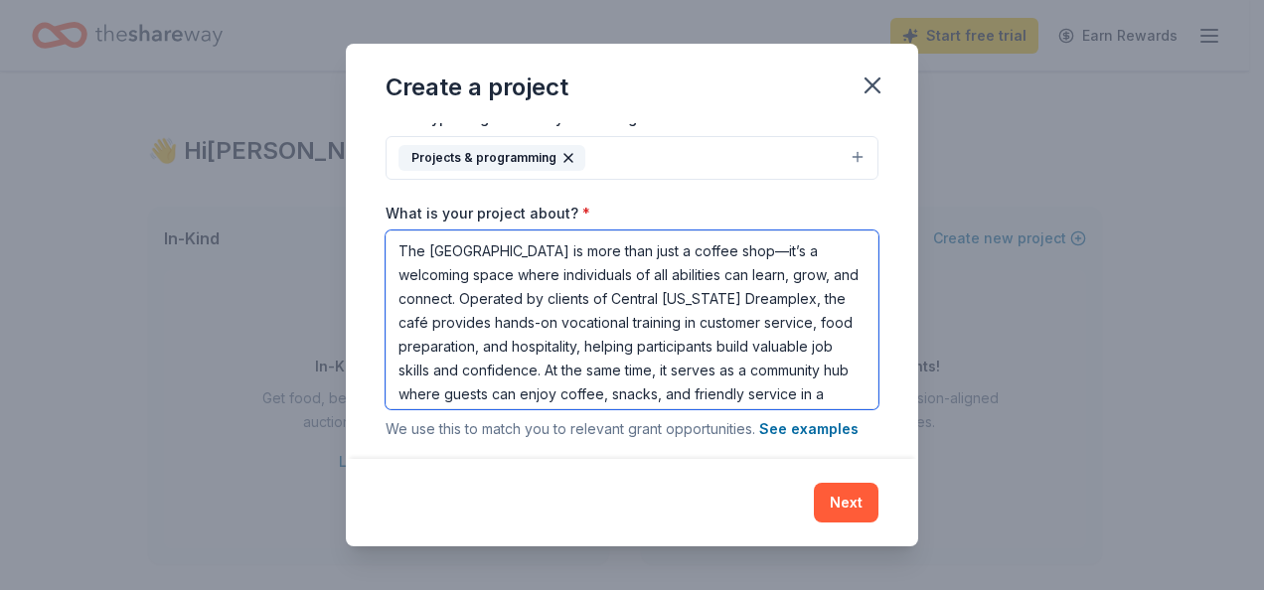
scroll to position [88, 0]
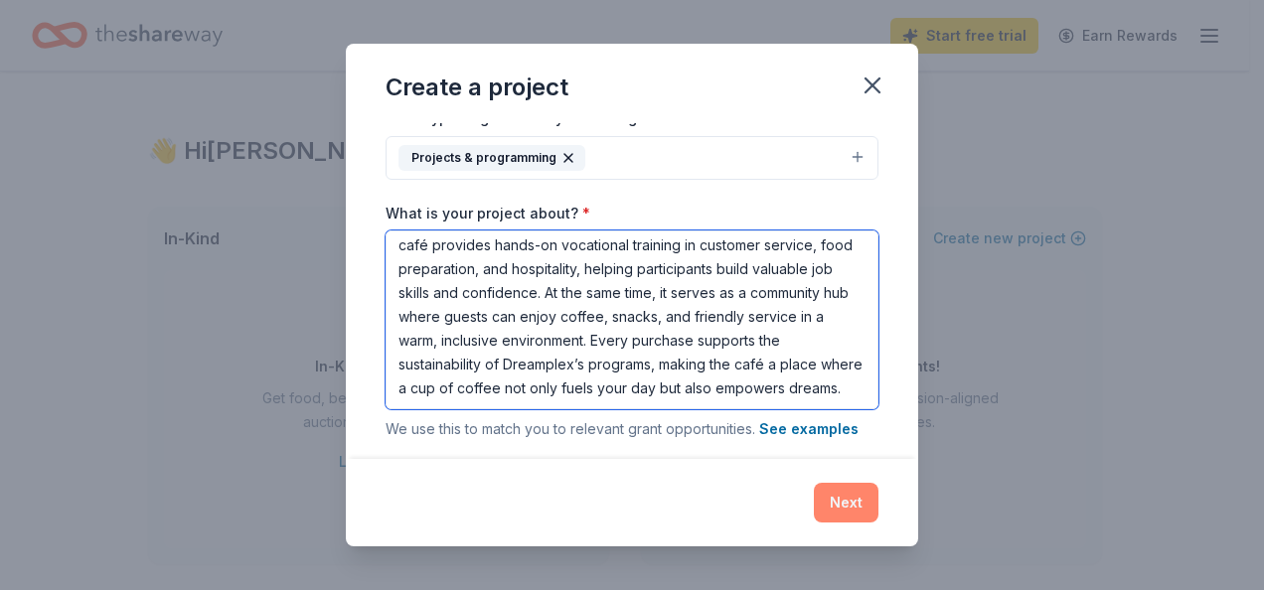
type textarea "The Friendship Place Café is more than just a coffee shop—it’s a welcoming spac…"
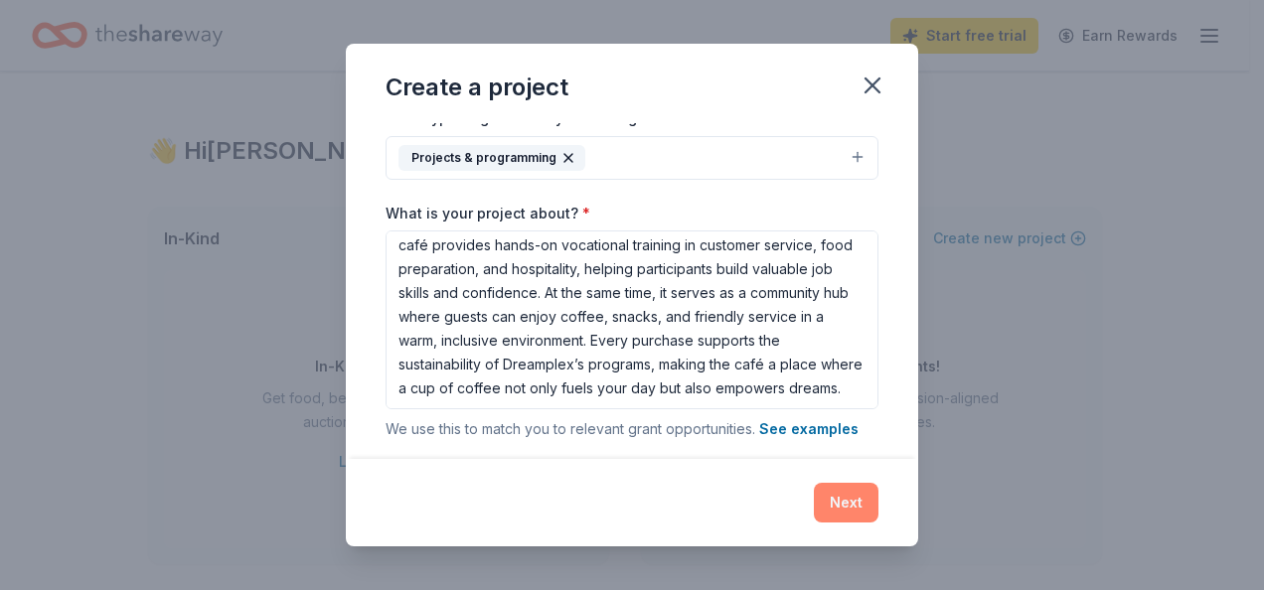
click at [847, 492] on button "Next" at bounding box center [846, 503] width 65 height 40
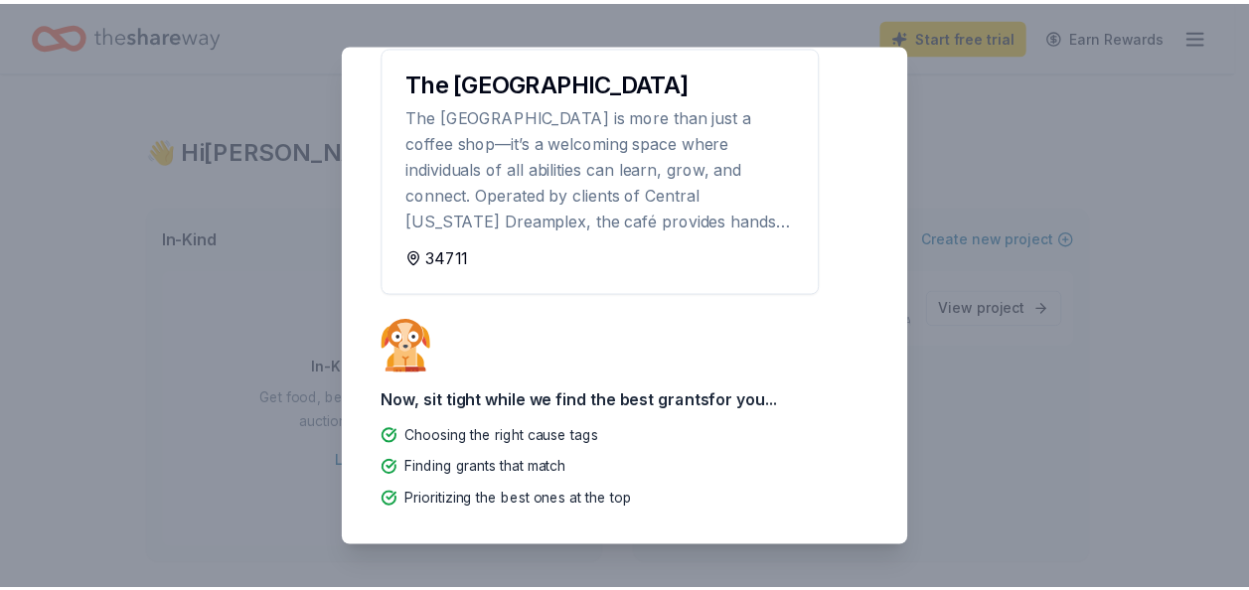
scroll to position [0, 0]
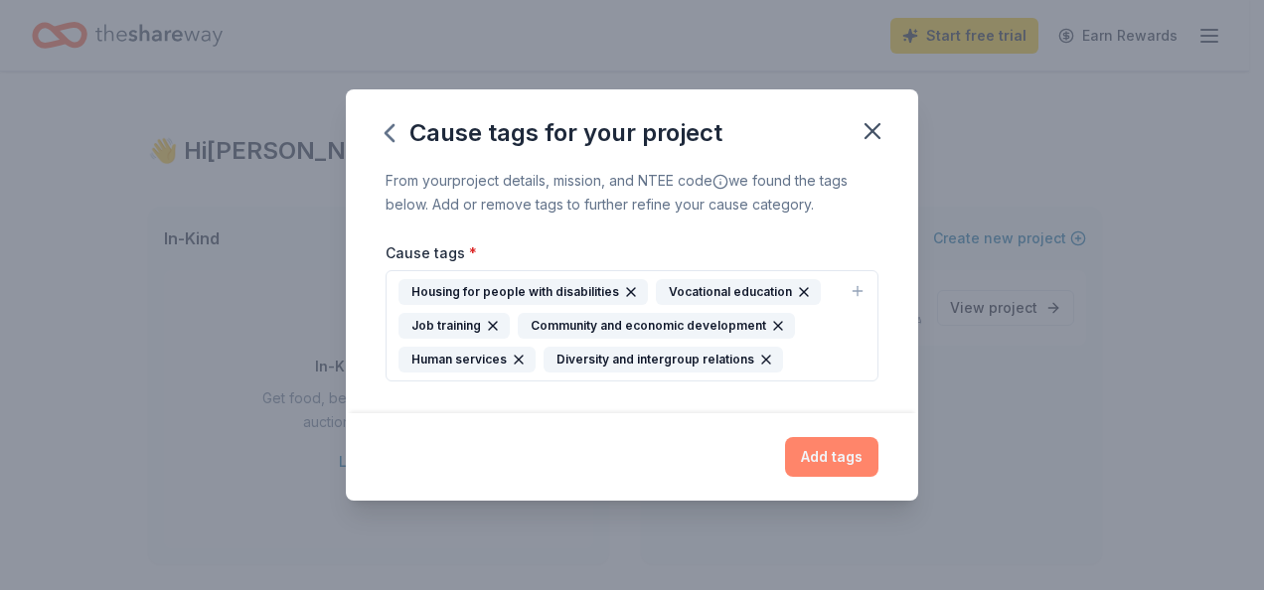
click at [823, 446] on button "Add tags" at bounding box center [831, 457] width 93 height 40
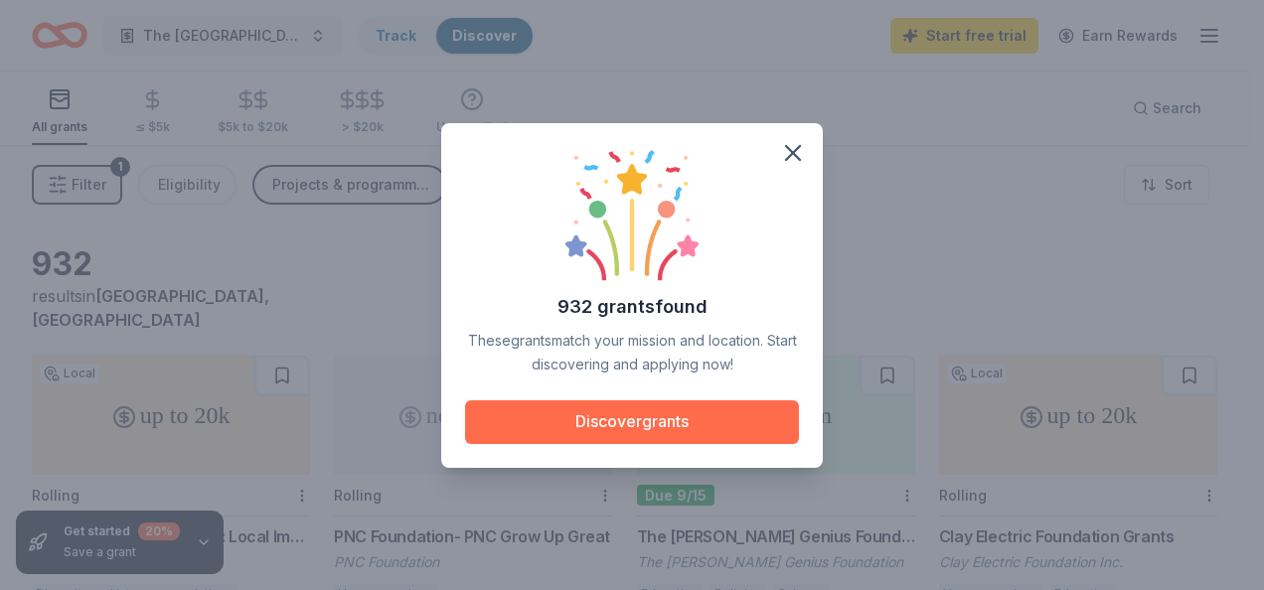
click at [641, 417] on button "Discover grants" at bounding box center [632, 423] width 334 height 44
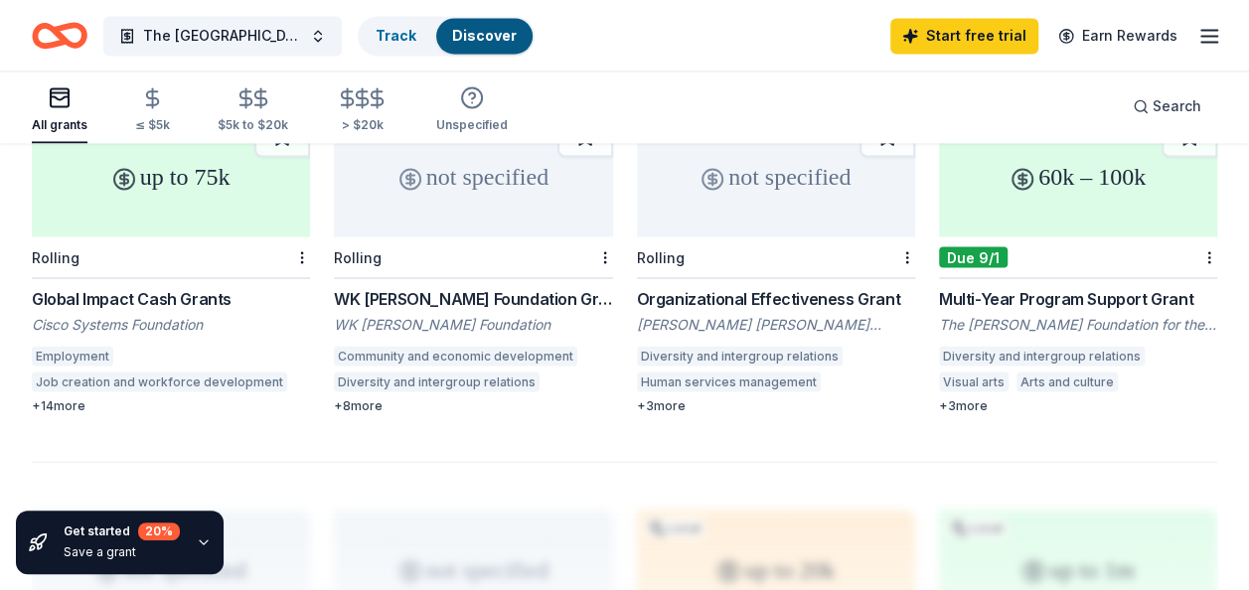
scroll to position [2130, 0]
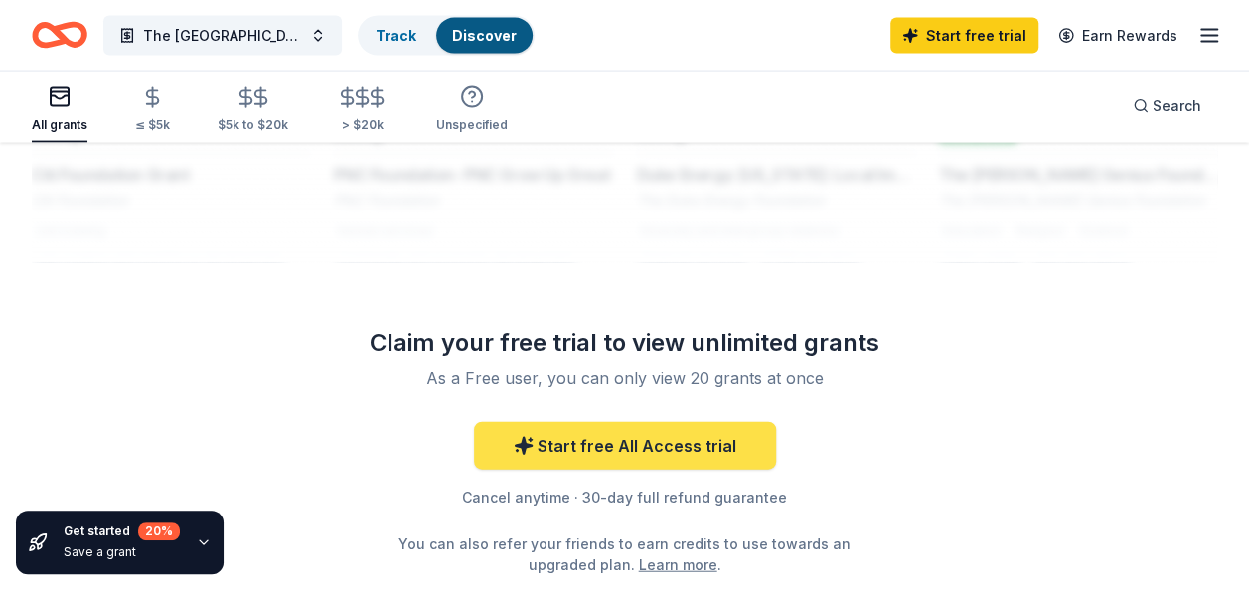
click at [612, 424] on link "Start free All Access trial" at bounding box center [625, 446] width 302 height 48
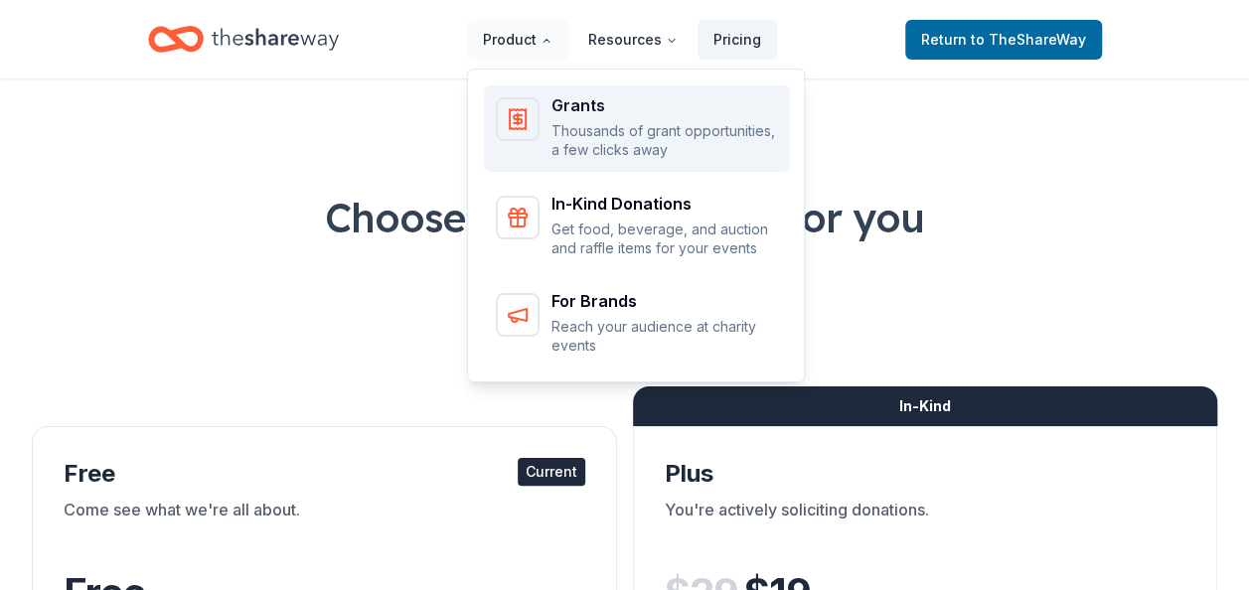
click at [601, 108] on div "Grants" at bounding box center [665, 105] width 227 height 16
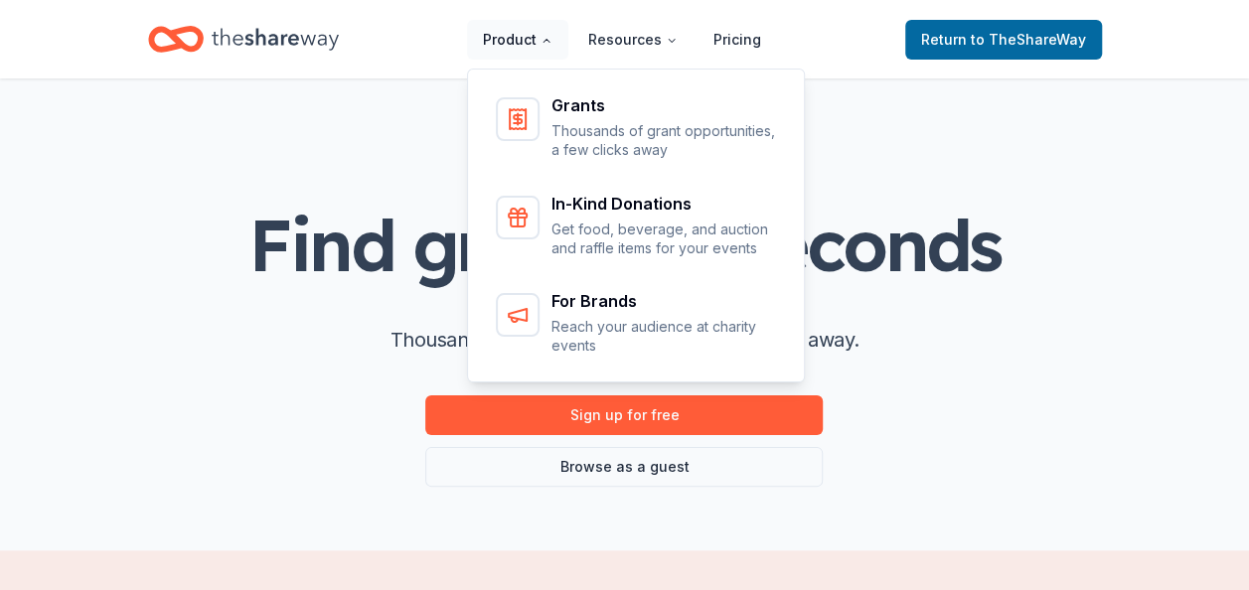
click at [520, 35] on button "Product" at bounding box center [517, 40] width 101 height 40
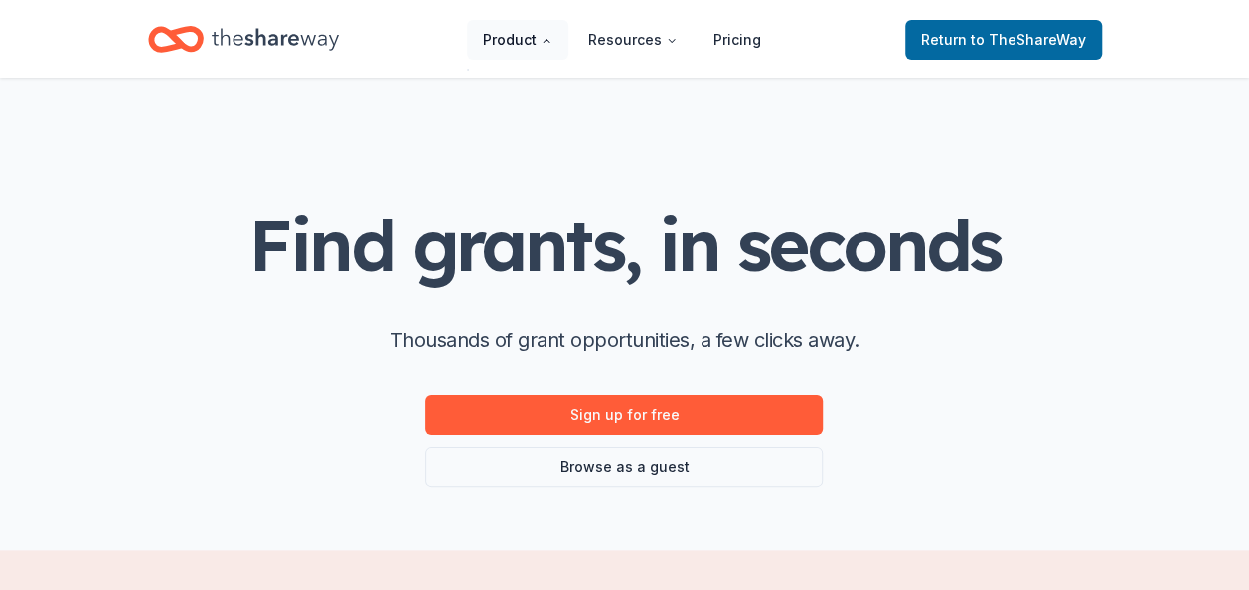
click at [522, 44] on button "Product" at bounding box center [517, 40] width 101 height 40
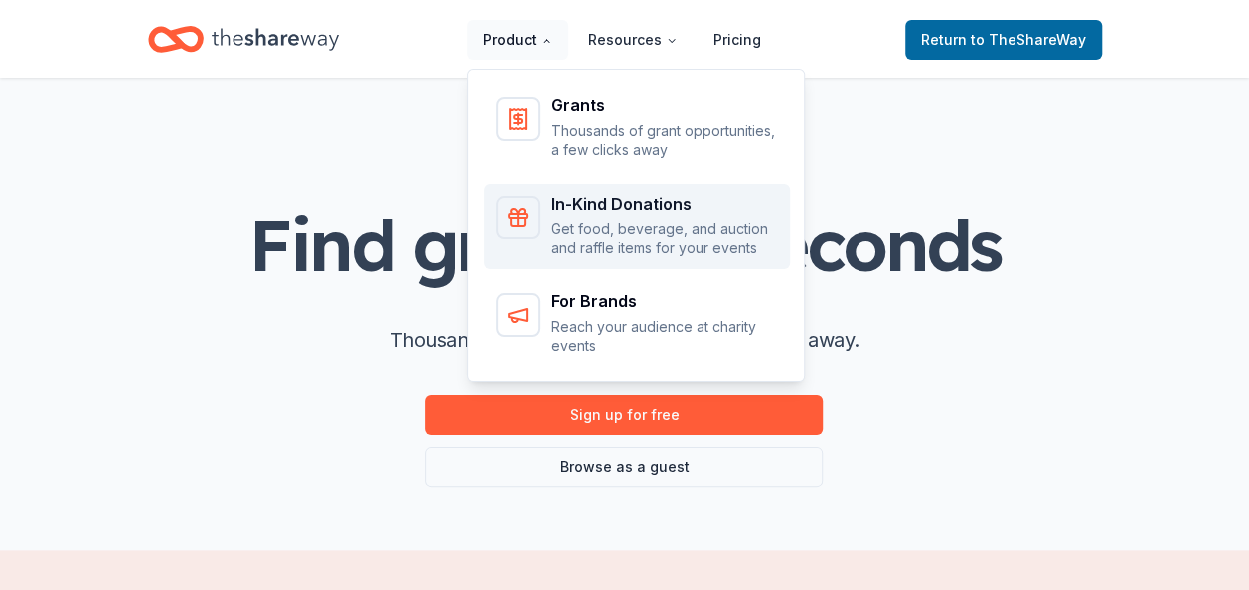
drag, startPoint x: 523, startPoint y: 45, endPoint x: 594, endPoint y: 205, distance: 175.3
click at [594, 63] on nav "Product Resources Pricing Grants Thousands of grant opportunities, a few clicks…" at bounding box center [622, 39] width 310 height 47
click at [594, 205] on div "In-Kind Donations" at bounding box center [665, 204] width 227 height 16
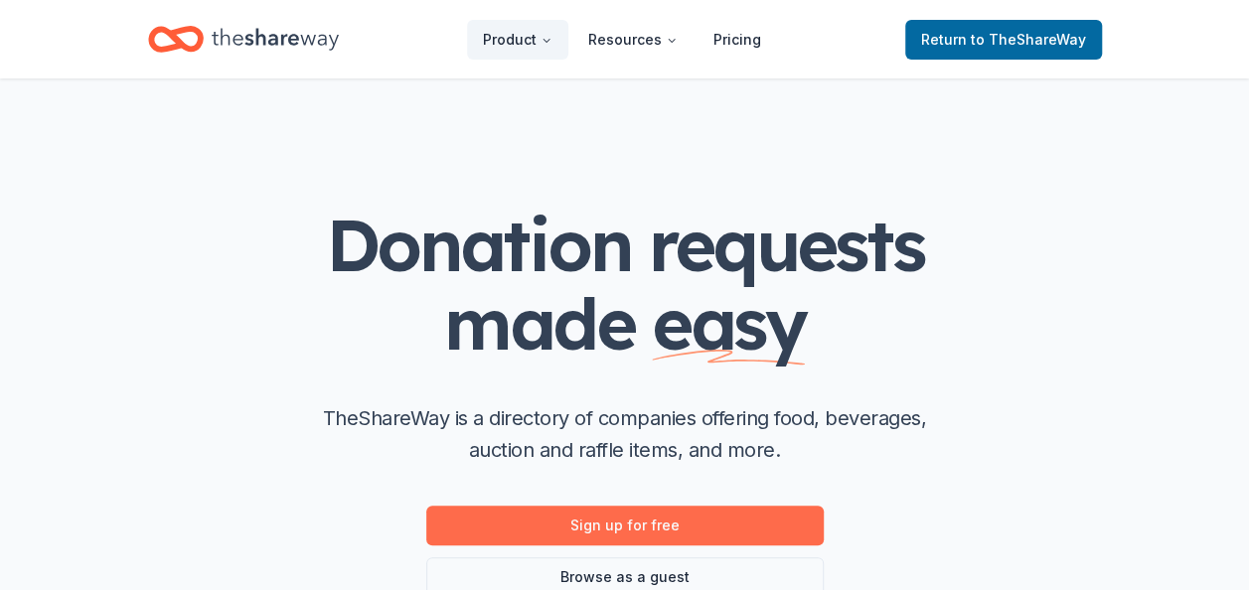
click at [620, 527] on link "Sign up for free" at bounding box center [625, 526] width 398 height 40
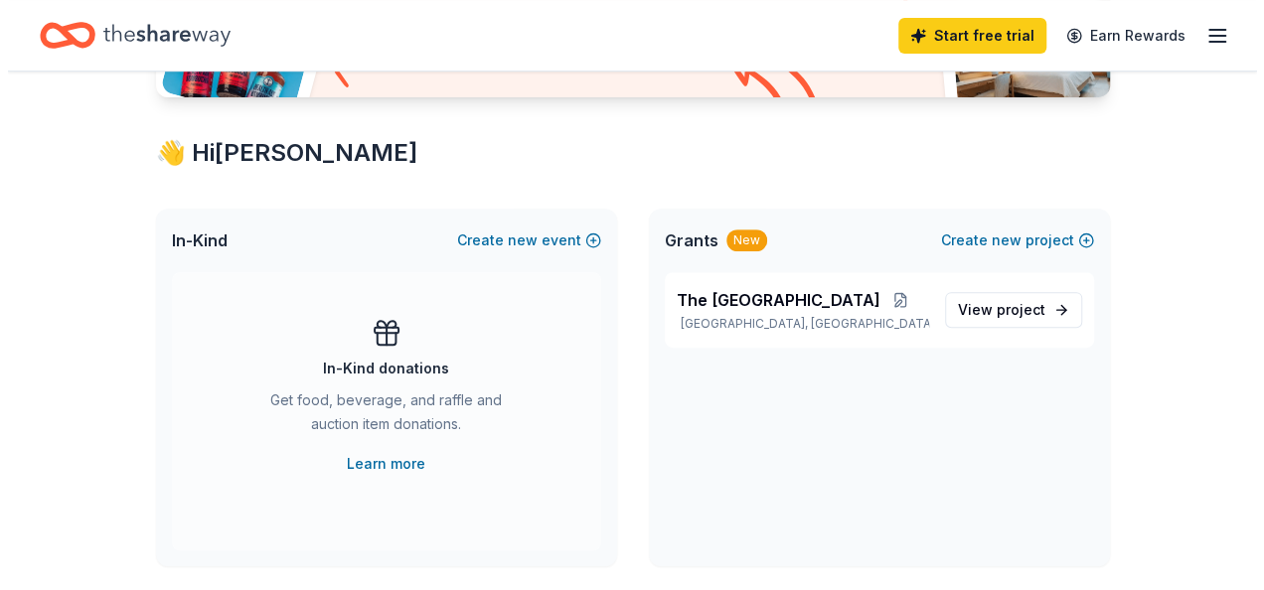
scroll to position [317, 0]
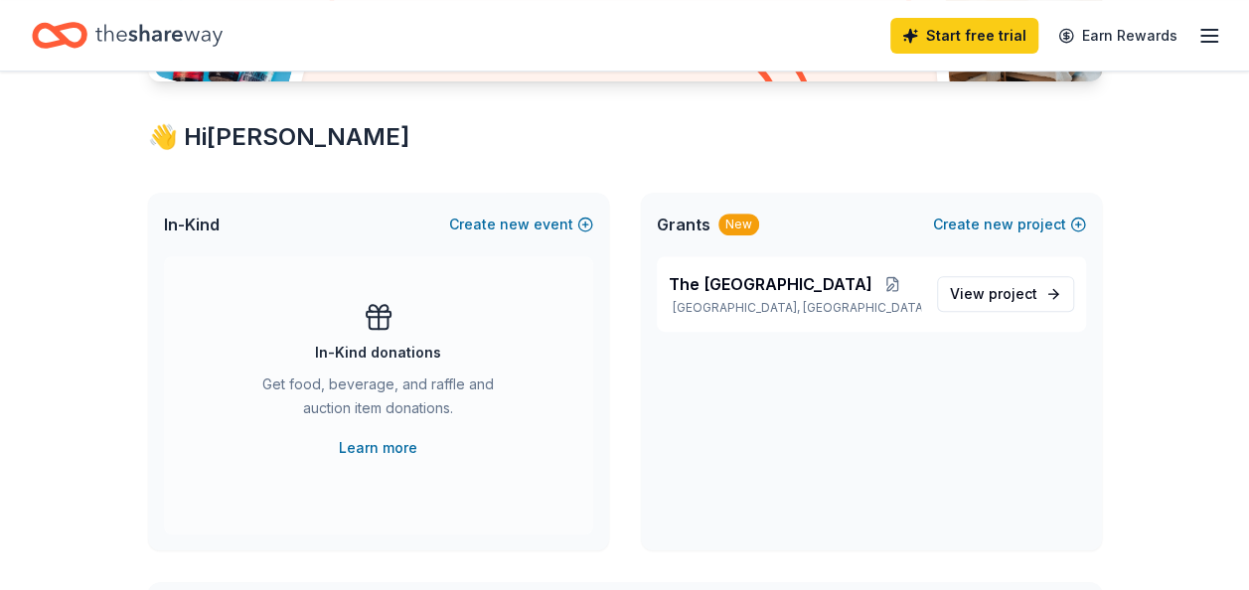
click at [326, 411] on div "Get food, beverage, and raffle and auction item donations." at bounding box center [379, 401] width 270 height 56
click at [368, 304] on icon at bounding box center [379, 317] width 32 height 32
click at [519, 226] on span "new" at bounding box center [515, 225] width 30 height 24
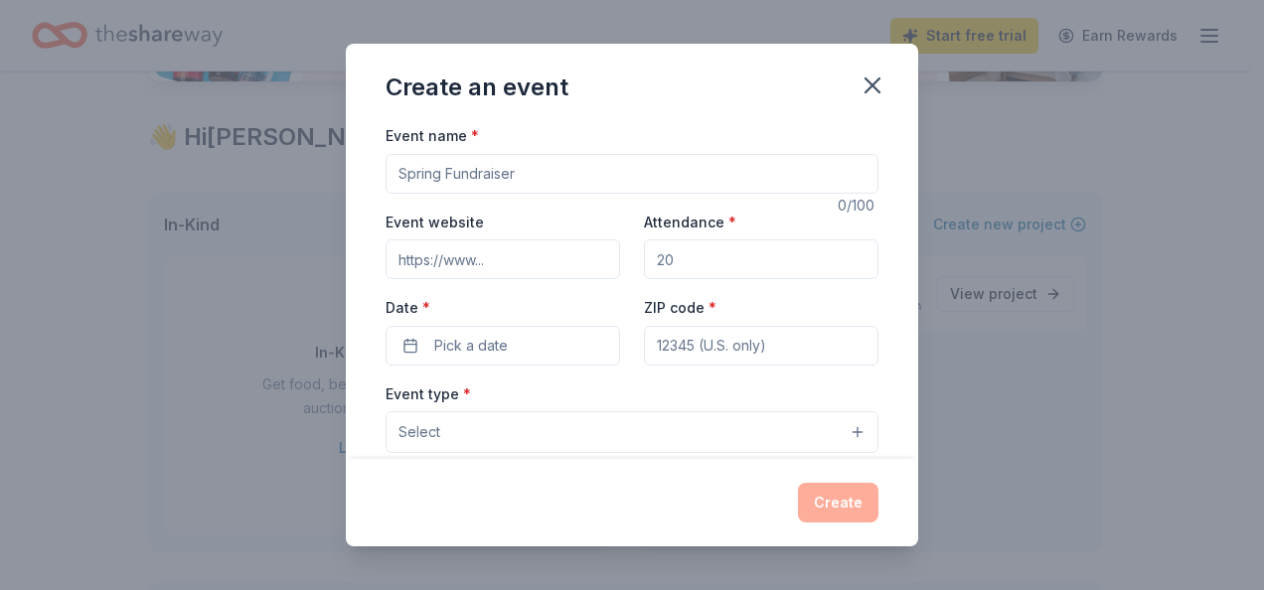
click at [487, 172] on input "Event name *" at bounding box center [632, 174] width 493 height 40
type input "G"
type input "2026 Gala Event"
click at [445, 251] on input "Event website" at bounding box center [503, 260] width 235 height 40
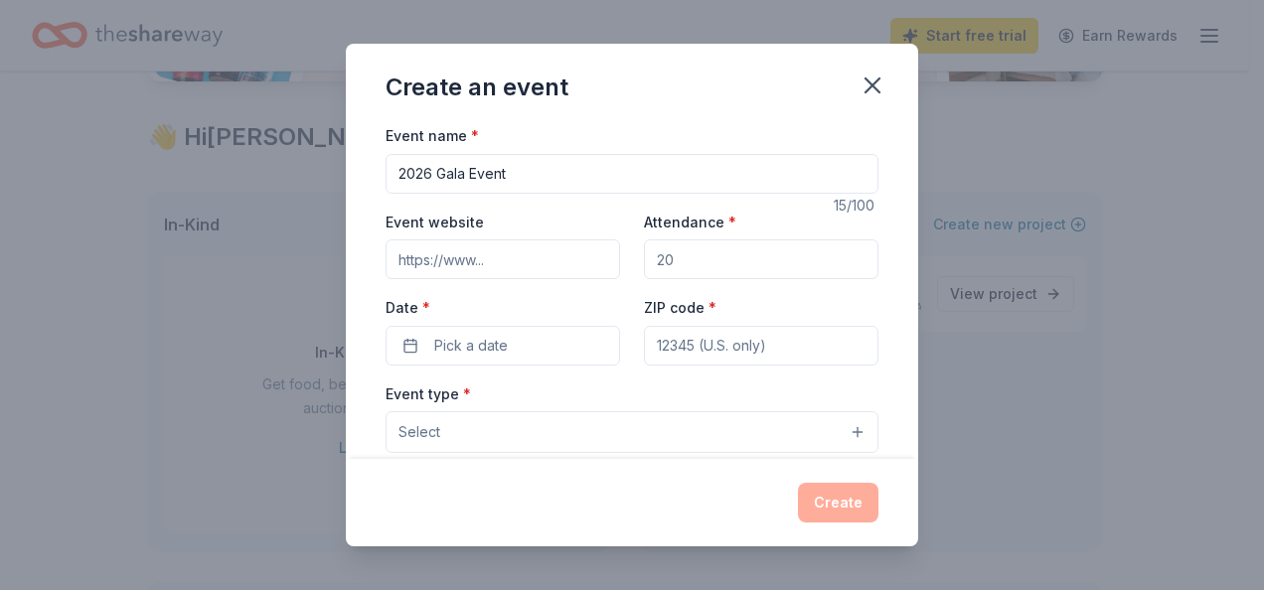
click at [399, 258] on input "Event website" at bounding box center [503, 260] width 235 height 40
paste input "https://www.cfldreamplex.com/gala-2026/"
type input "https://www.cfldreamplex.com/gala-2026/"
click at [722, 258] on input "Attendance *" at bounding box center [761, 260] width 235 height 40
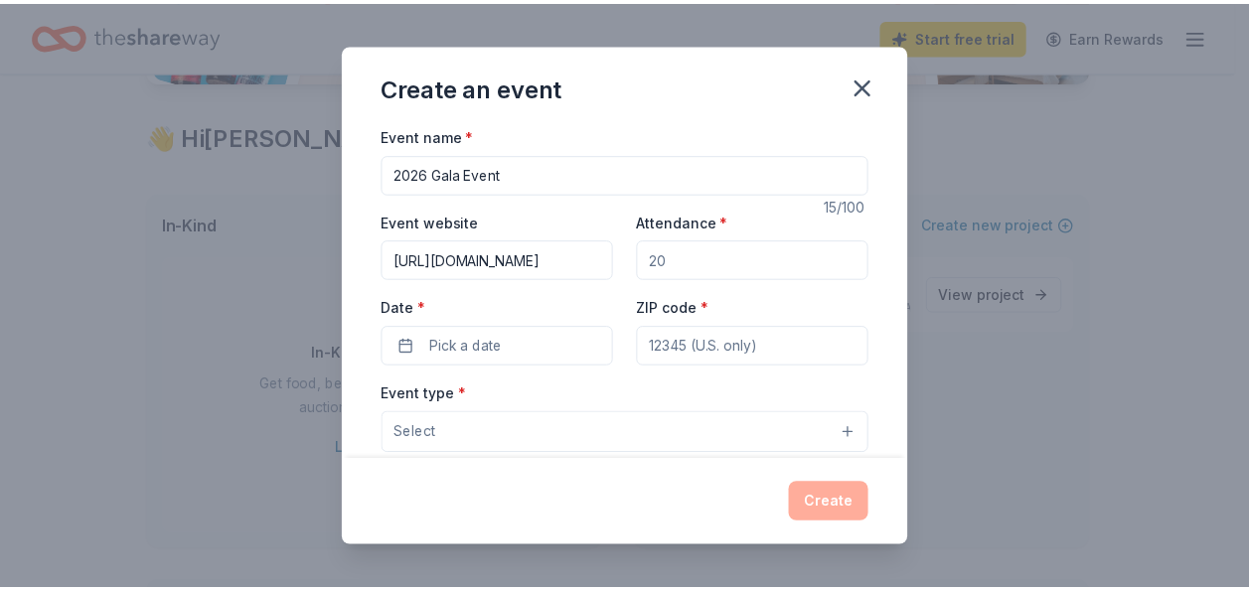
scroll to position [0, 0]
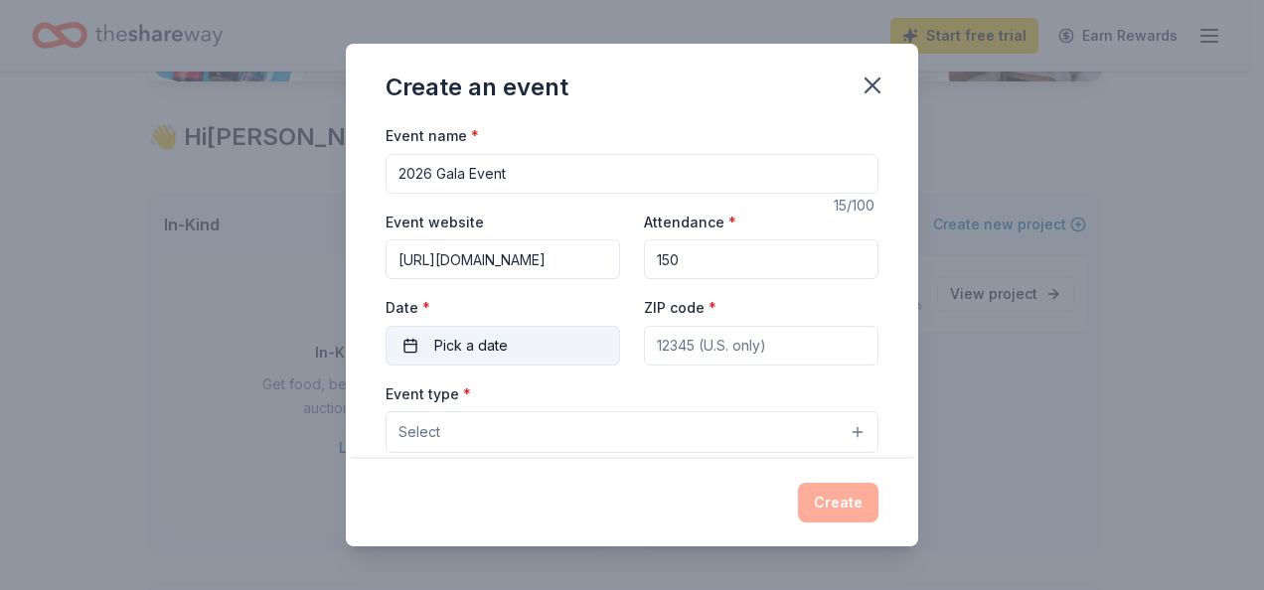
type input "150"
click at [488, 338] on span "Pick a date" at bounding box center [471, 346] width 74 height 24
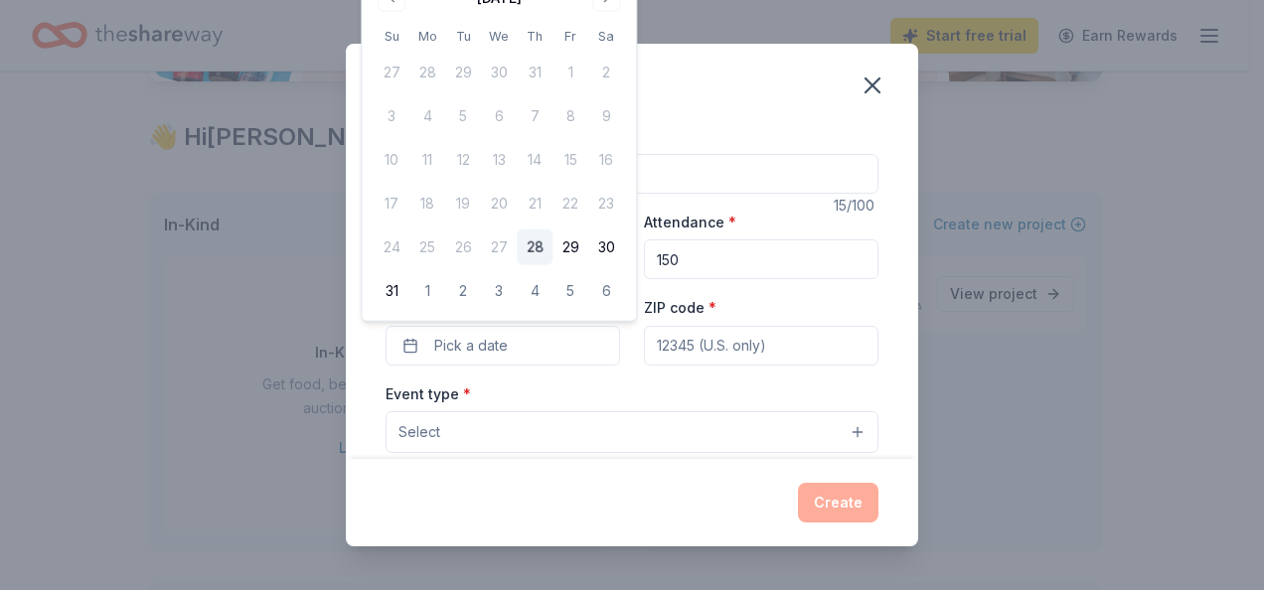
click at [489, 10] on div "August 2025 Su Mo Tu We Th Fr Sa 27 28 29 30 31 1 2 3 4 5 6 7 8 9 10 11 12 13 1…" at bounding box center [499, 145] width 250 height 327
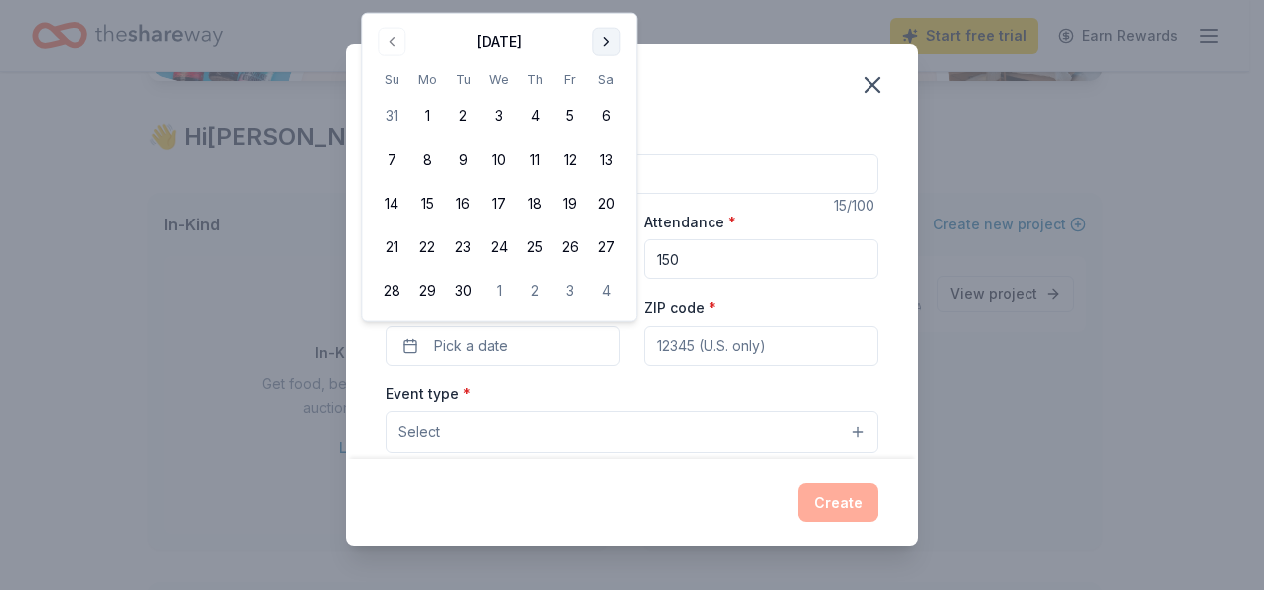
click at [608, 38] on button "Go to next month" at bounding box center [606, 42] width 28 height 28
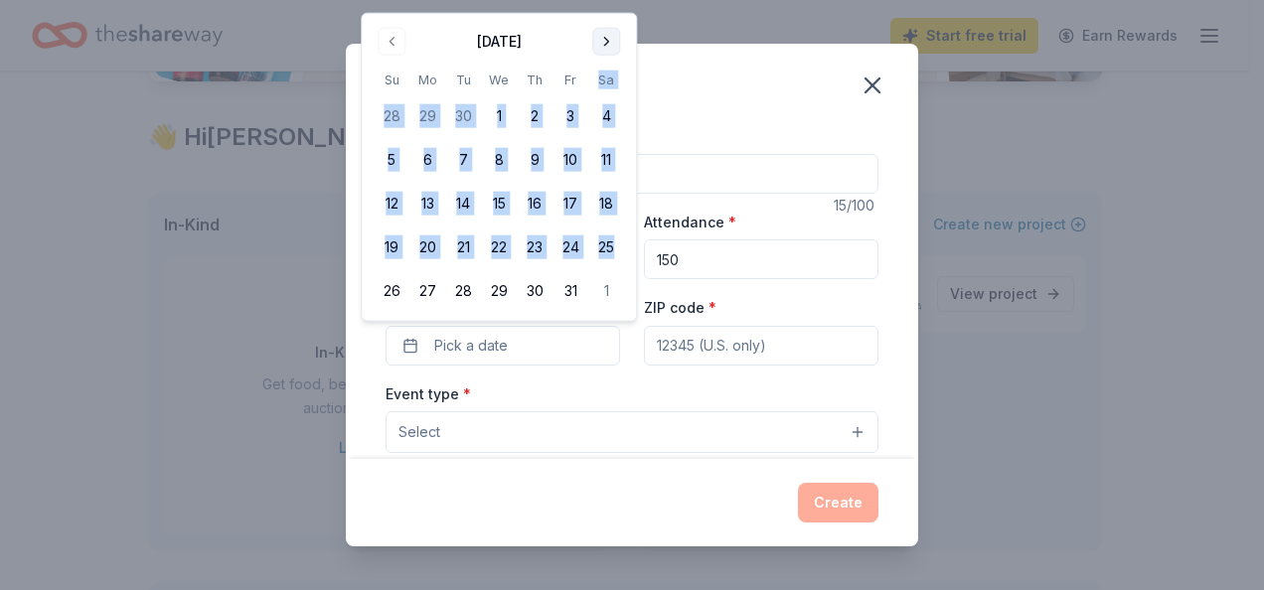
click at [608, 70] on th "Sa" at bounding box center [606, 80] width 36 height 21
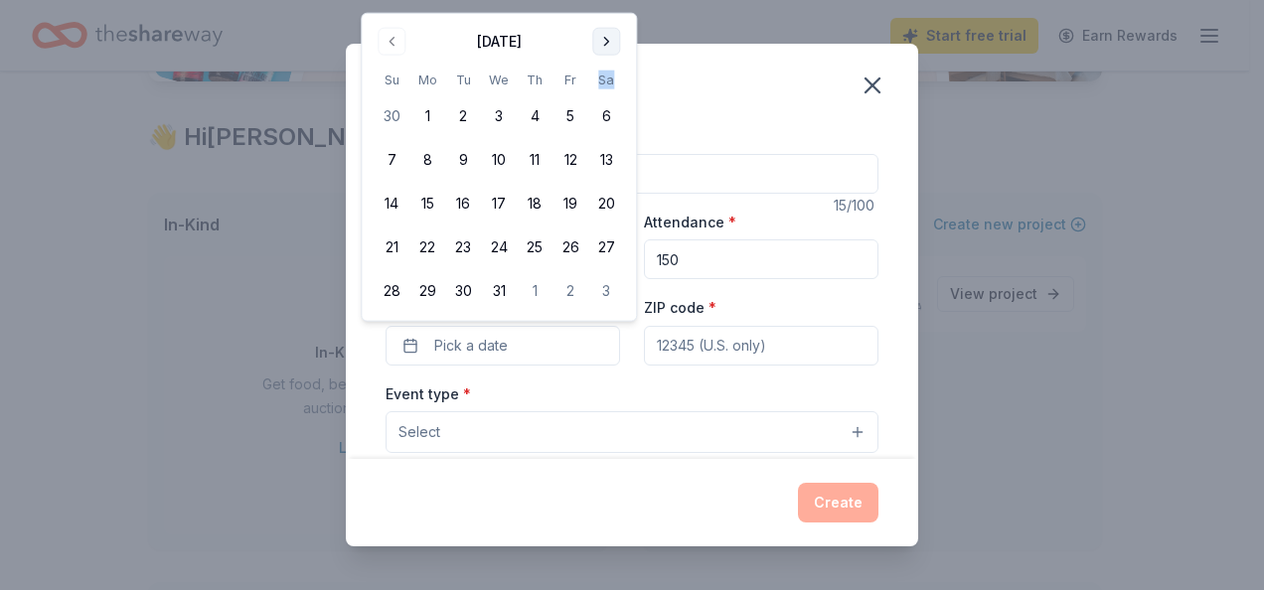
click at [604, 32] on button "Go to next month" at bounding box center [606, 42] width 28 height 28
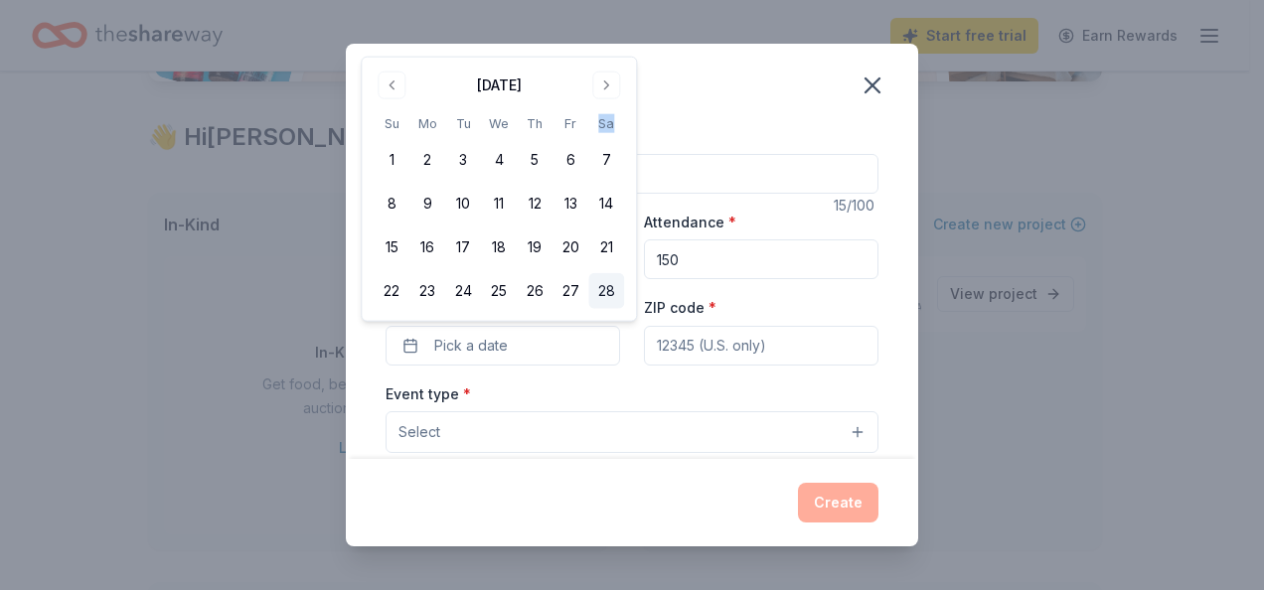
click at [608, 288] on button "28" at bounding box center [606, 291] width 36 height 36
click at [694, 340] on input "ZIP code *" at bounding box center [761, 346] width 235 height 40
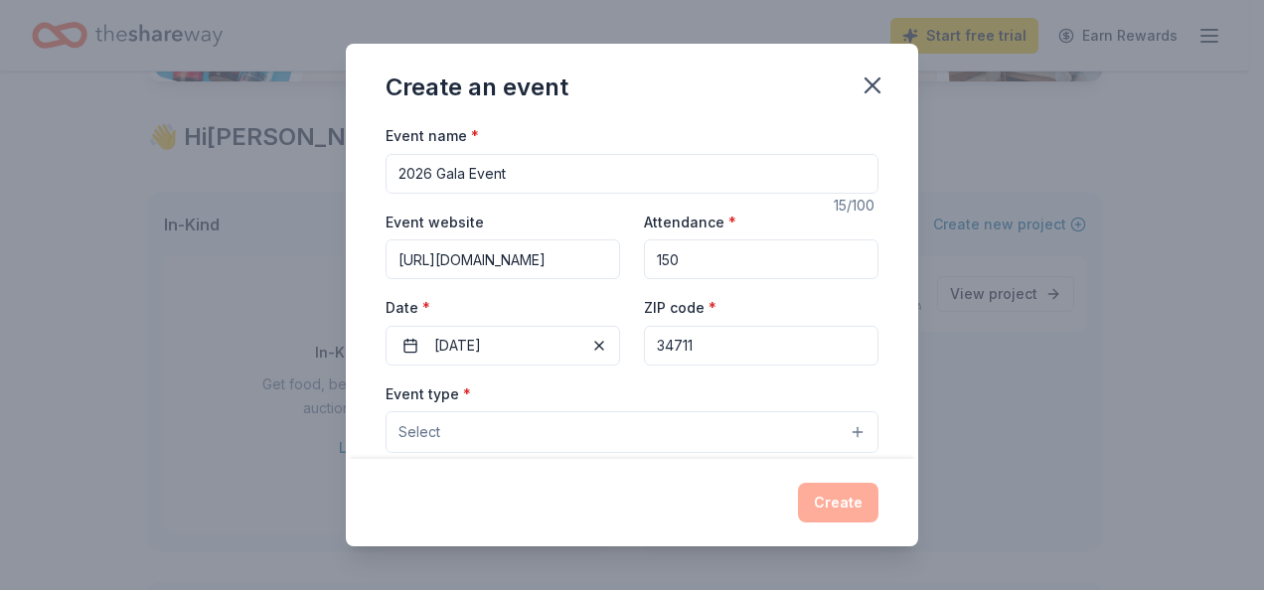
type input "34711"
click at [433, 427] on span "Select" at bounding box center [420, 432] width 42 height 24
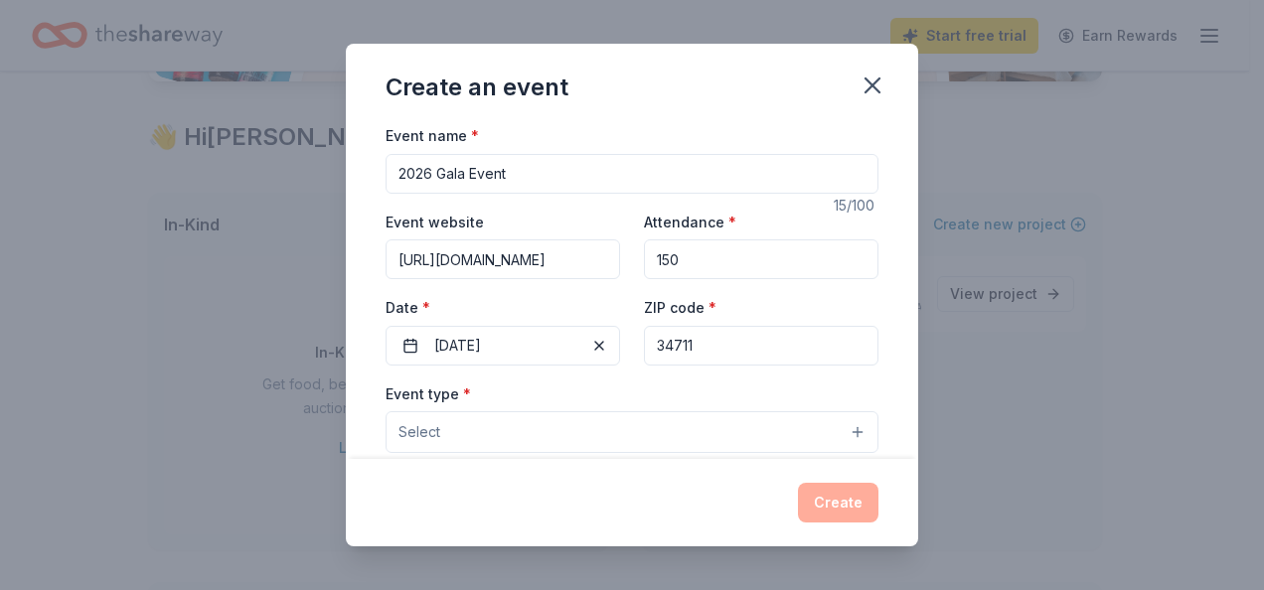
click at [433, 427] on span "Select" at bounding box center [420, 432] width 42 height 24
click at [843, 433] on button "Select" at bounding box center [632, 432] width 493 height 42
click at [449, 437] on button "Select" at bounding box center [632, 432] width 493 height 42
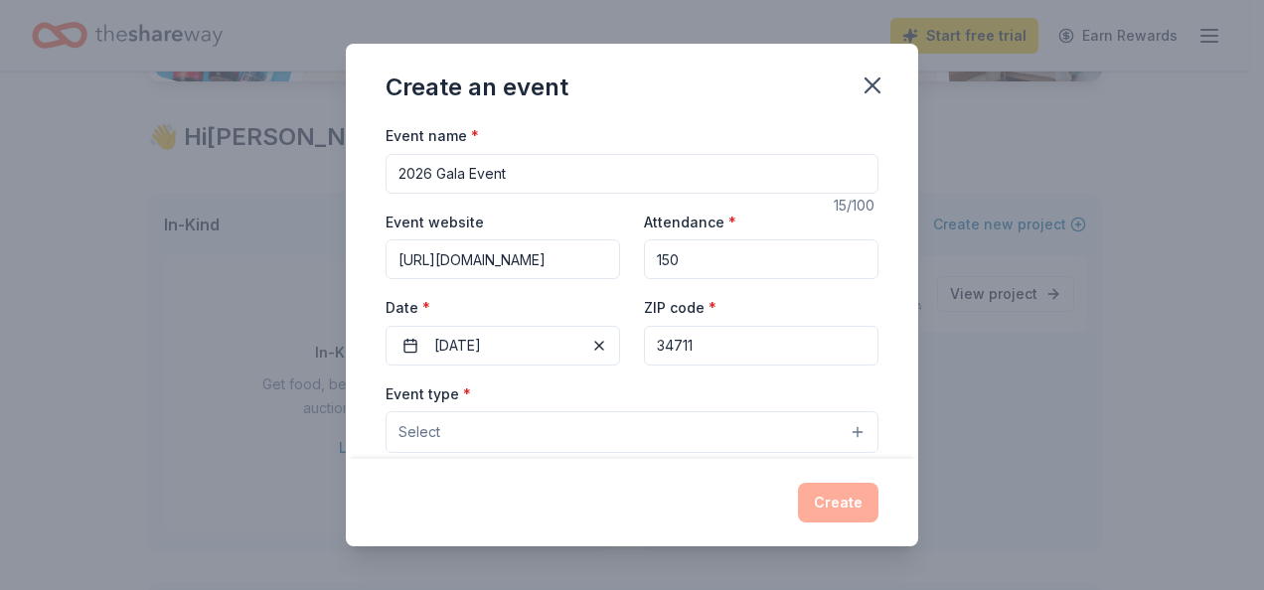
click at [449, 437] on button "Select" at bounding box center [632, 432] width 493 height 42
click at [461, 437] on button "Select" at bounding box center [632, 432] width 493 height 42
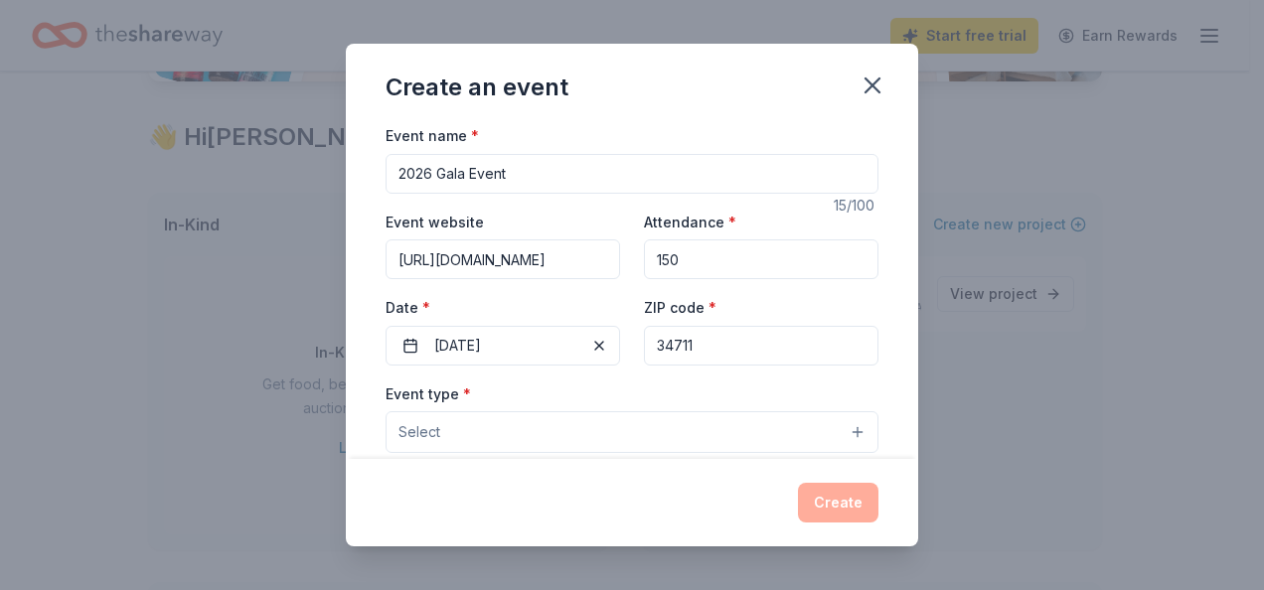
click at [461, 437] on button "Select" at bounding box center [632, 432] width 493 height 42
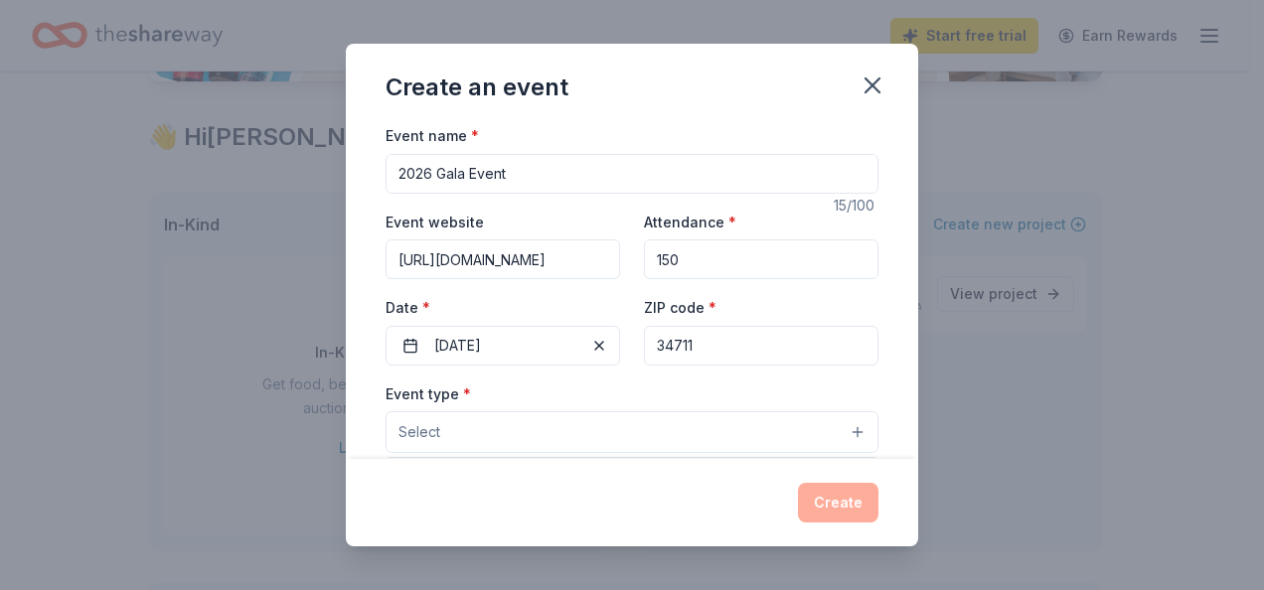
click at [852, 505] on div "Create an event Event name * 2026 Gala Event 15 /100 Event website https://www.…" at bounding box center [632, 295] width 573 height 503
click at [405, 423] on span "Select" at bounding box center [420, 432] width 42 height 24
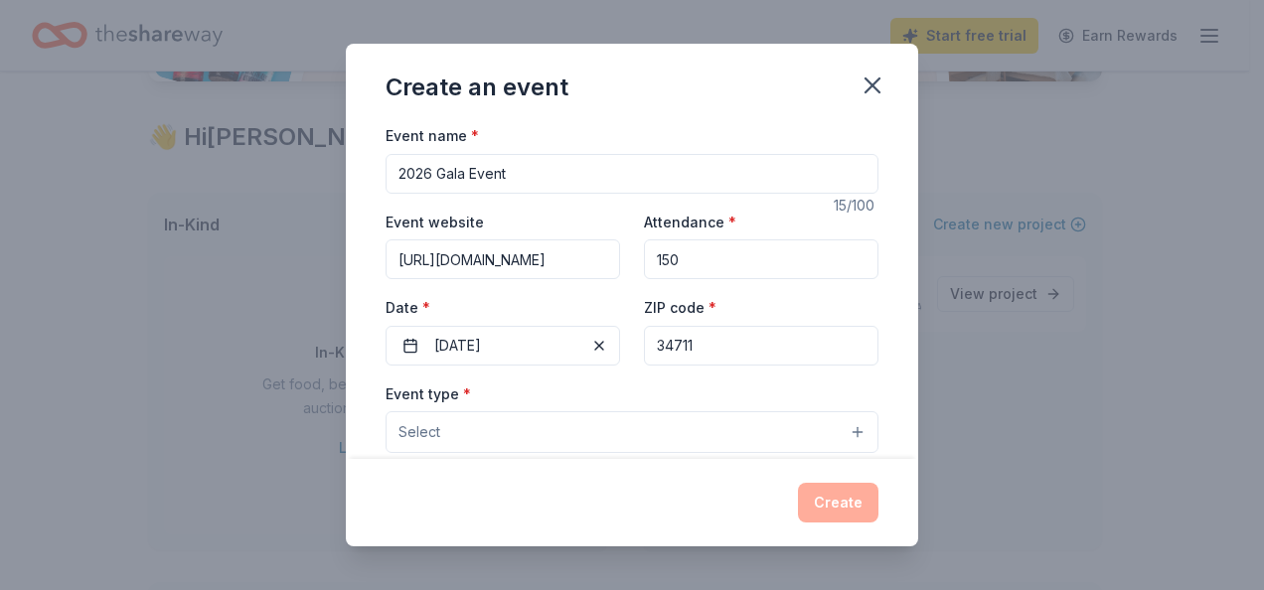
click at [405, 423] on span "Select" at bounding box center [420, 432] width 42 height 24
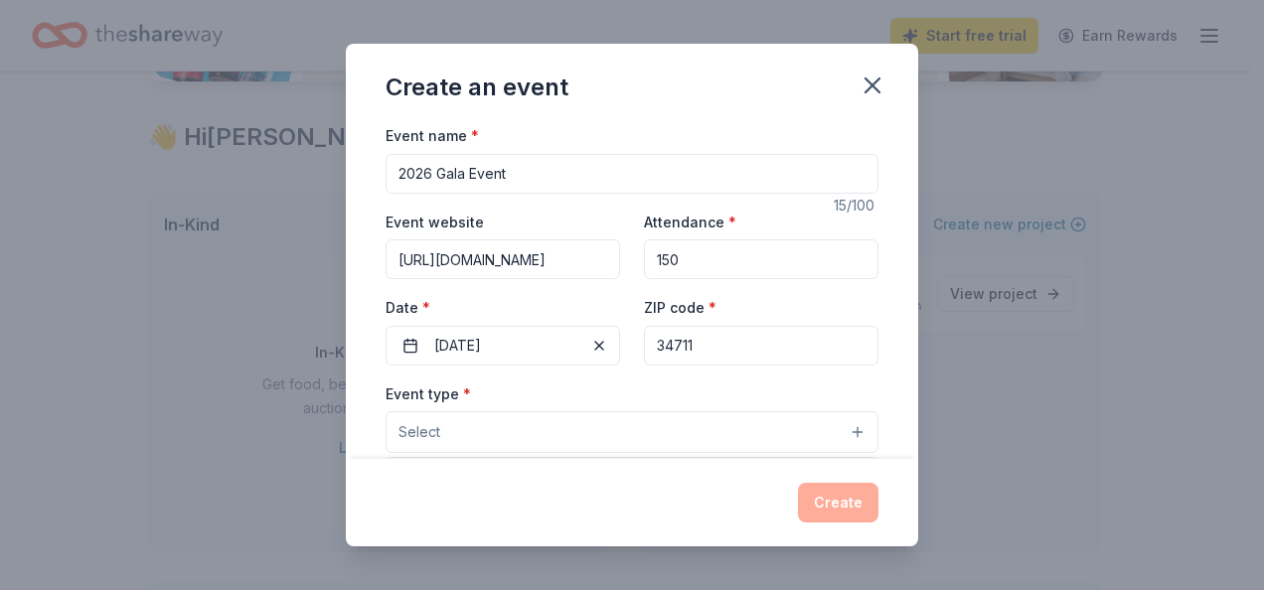
click at [405, 423] on span "Select" at bounding box center [420, 432] width 42 height 24
click at [875, 78] on icon "button" at bounding box center [873, 86] width 28 height 28
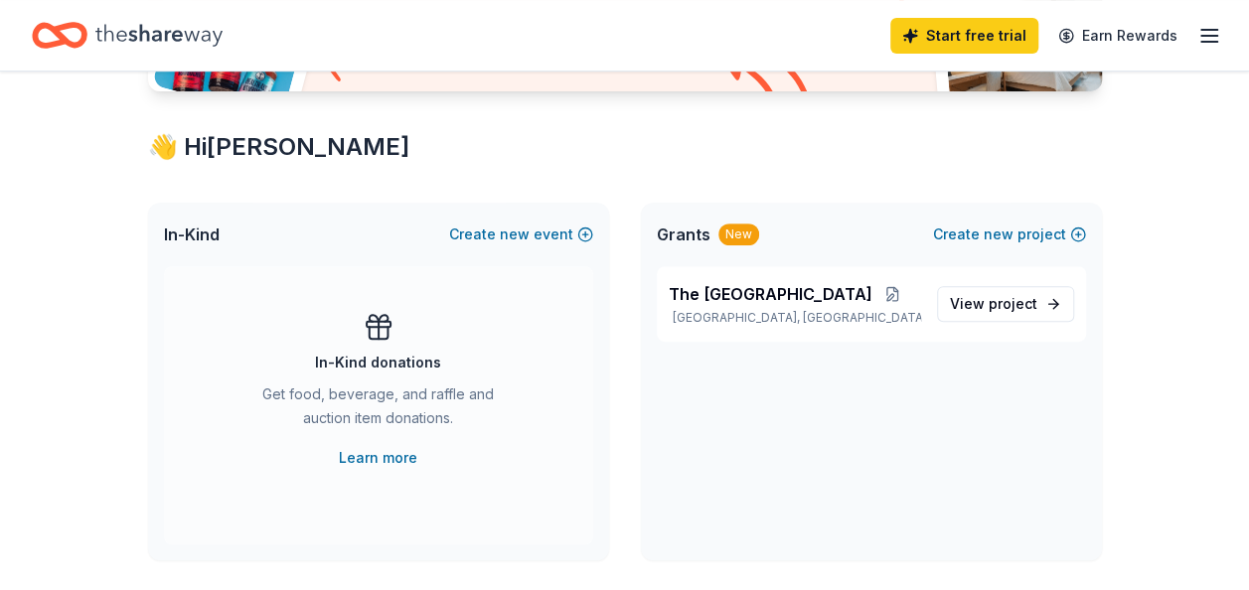
scroll to position [309, 0]
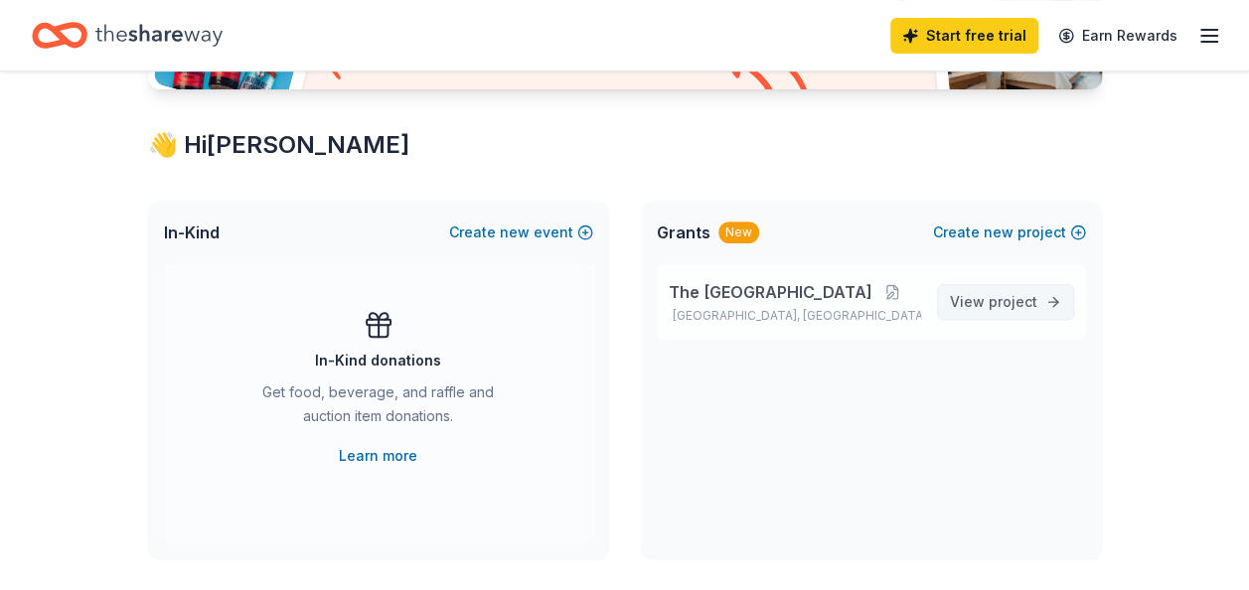
click at [993, 317] on link "View project" at bounding box center [1005, 302] width 137 height 36
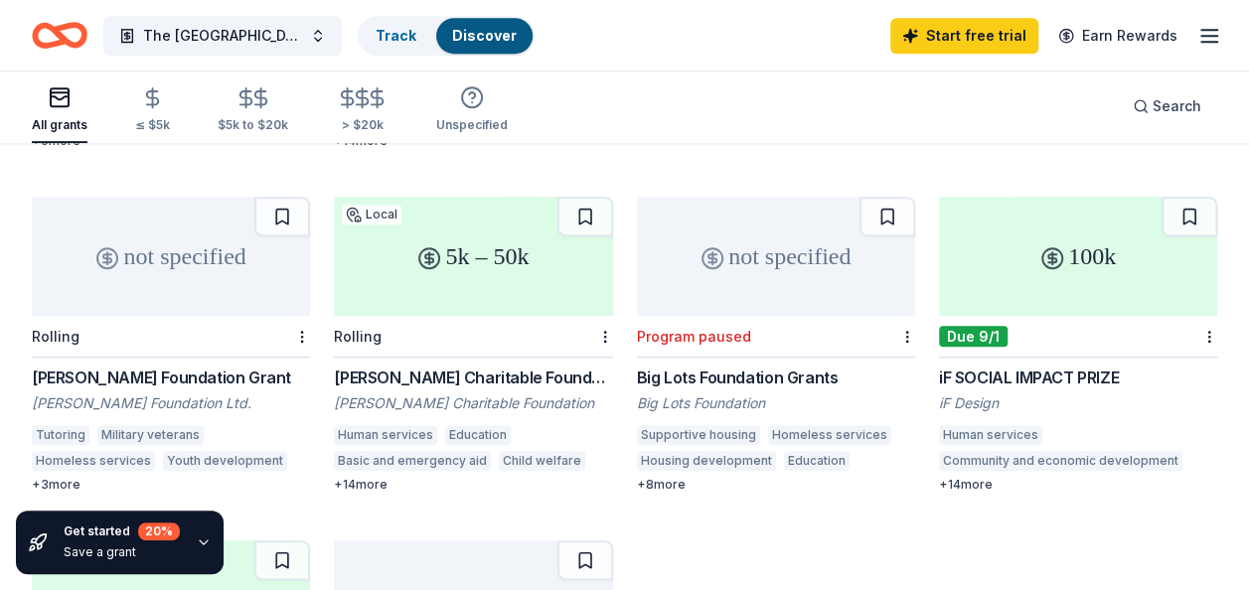
scroll to position [514, 0]
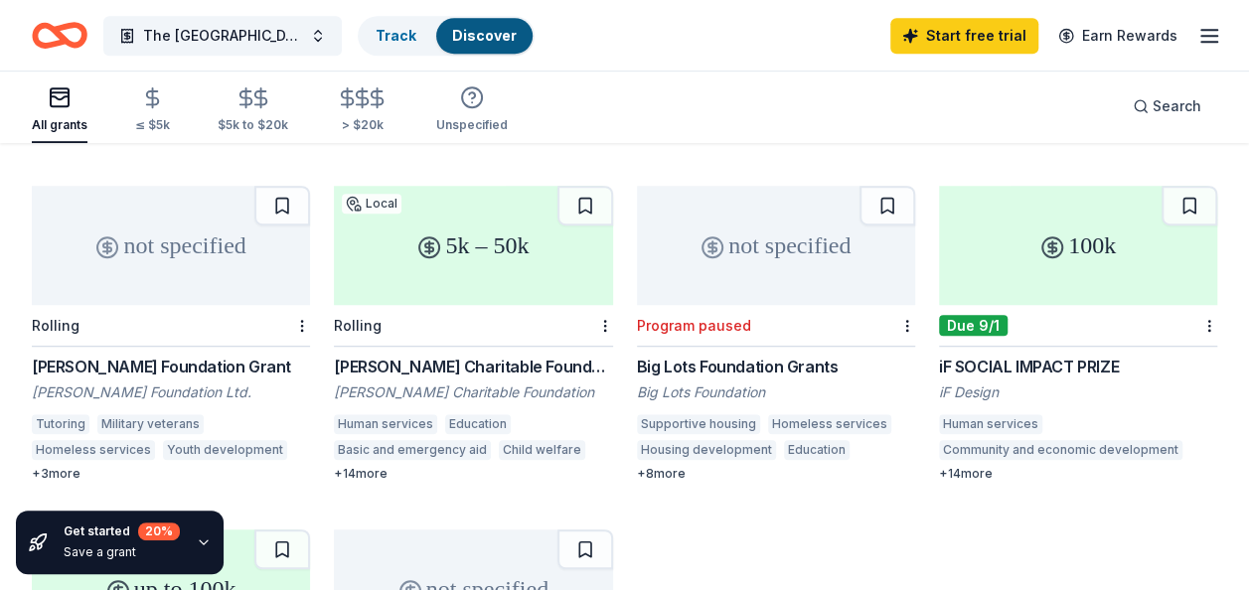
click at [125, 355] on div "[PERSON_NAME] Foundation Grant" at bounding box center [171, 367] width 278 height 24
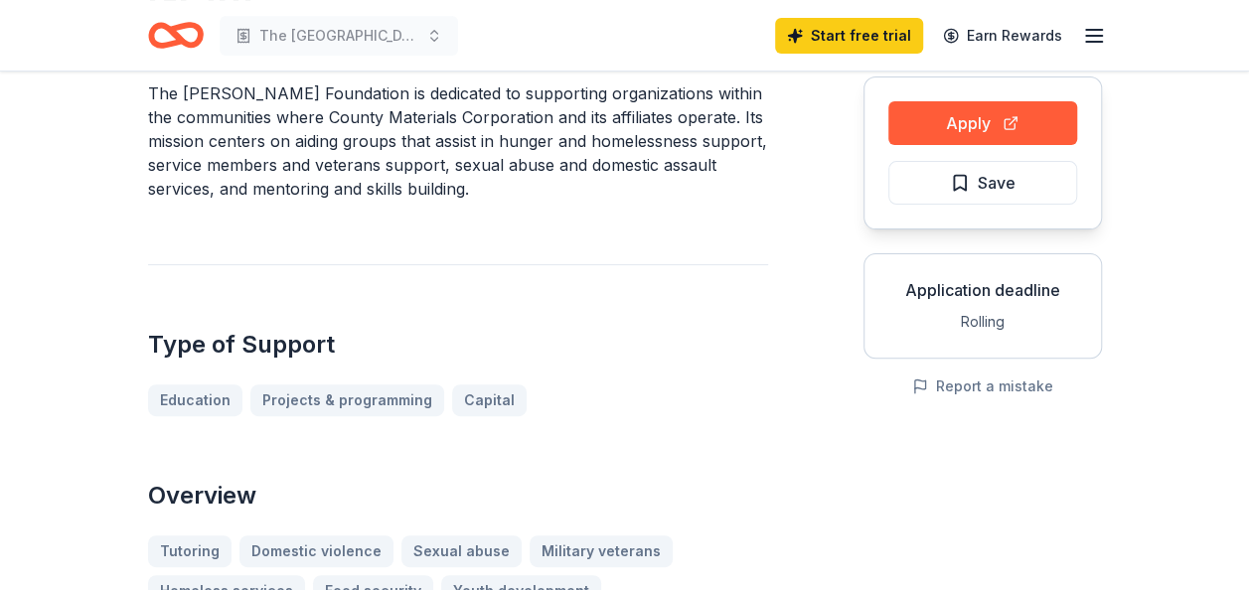
scroll to position [97, 0]
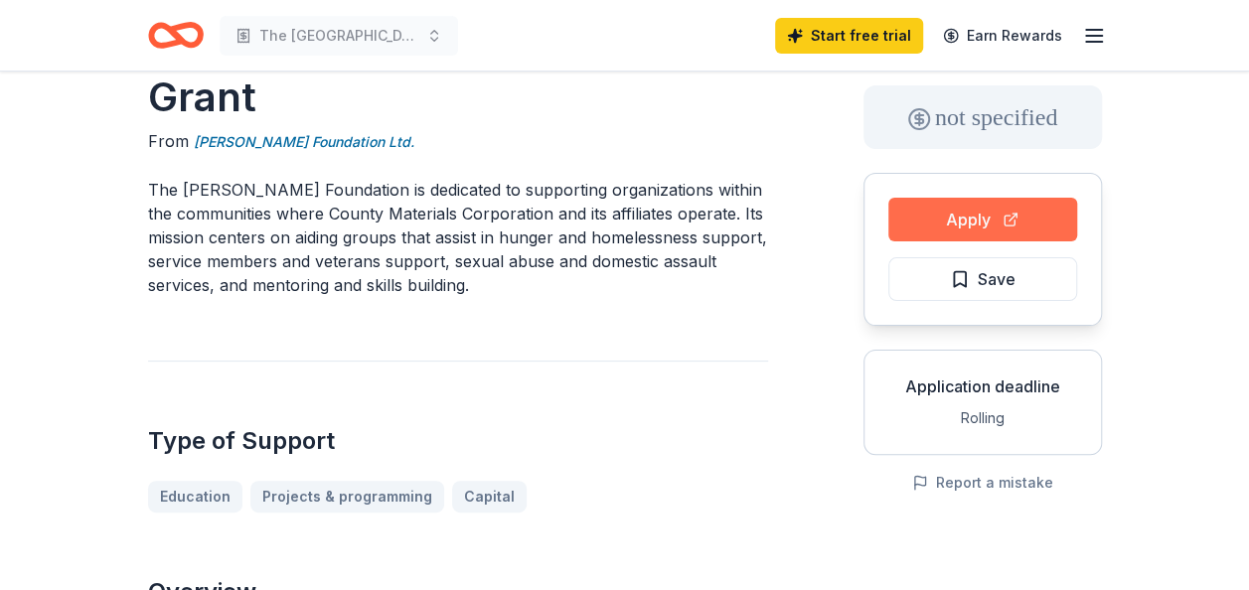
click at [965, 217] on button "Apply" at bounding box center [983, 220] width 189 height 44
